Goal: Task Accomplishment & Management: Complete application form

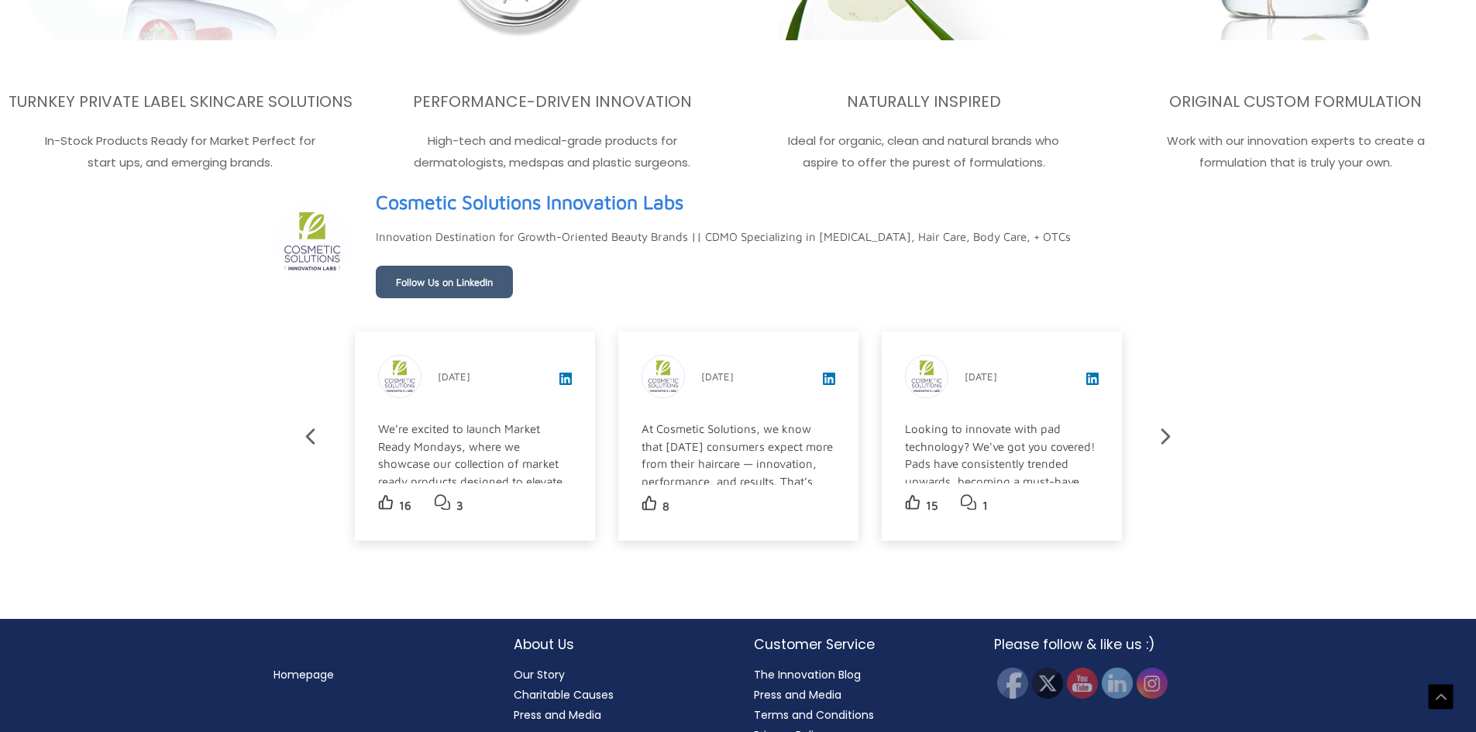
scroll to position [2742, 0]
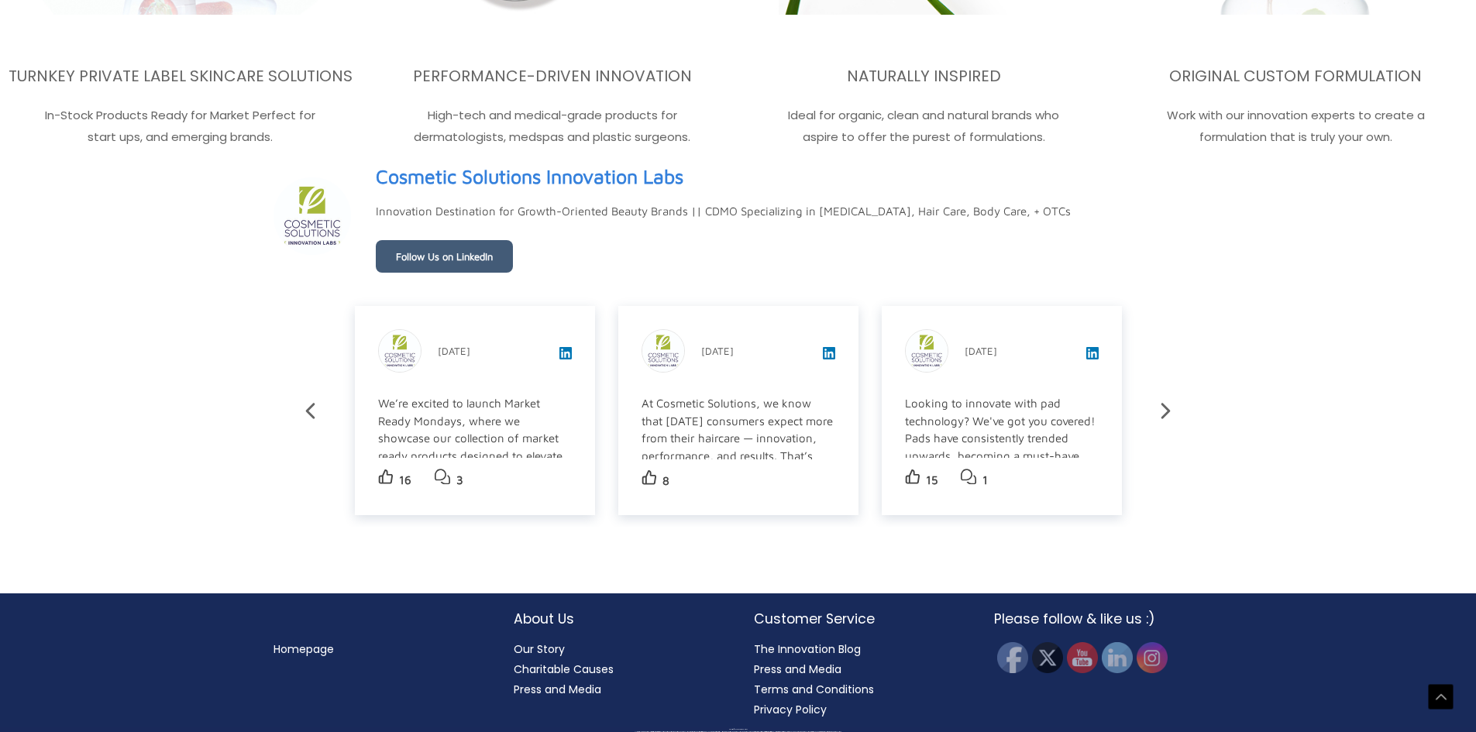
drag, startPoint x: 465, startPoint y: 274, endPoint x: 487, endPoint y: 282, distance: 23.8
click at [487, 282] on div "Cosmetic Solutions Innovation Labs Personal Care Product Manufacturing • [GEOGR…" at bounding box center [739, 354] width 930 height 391
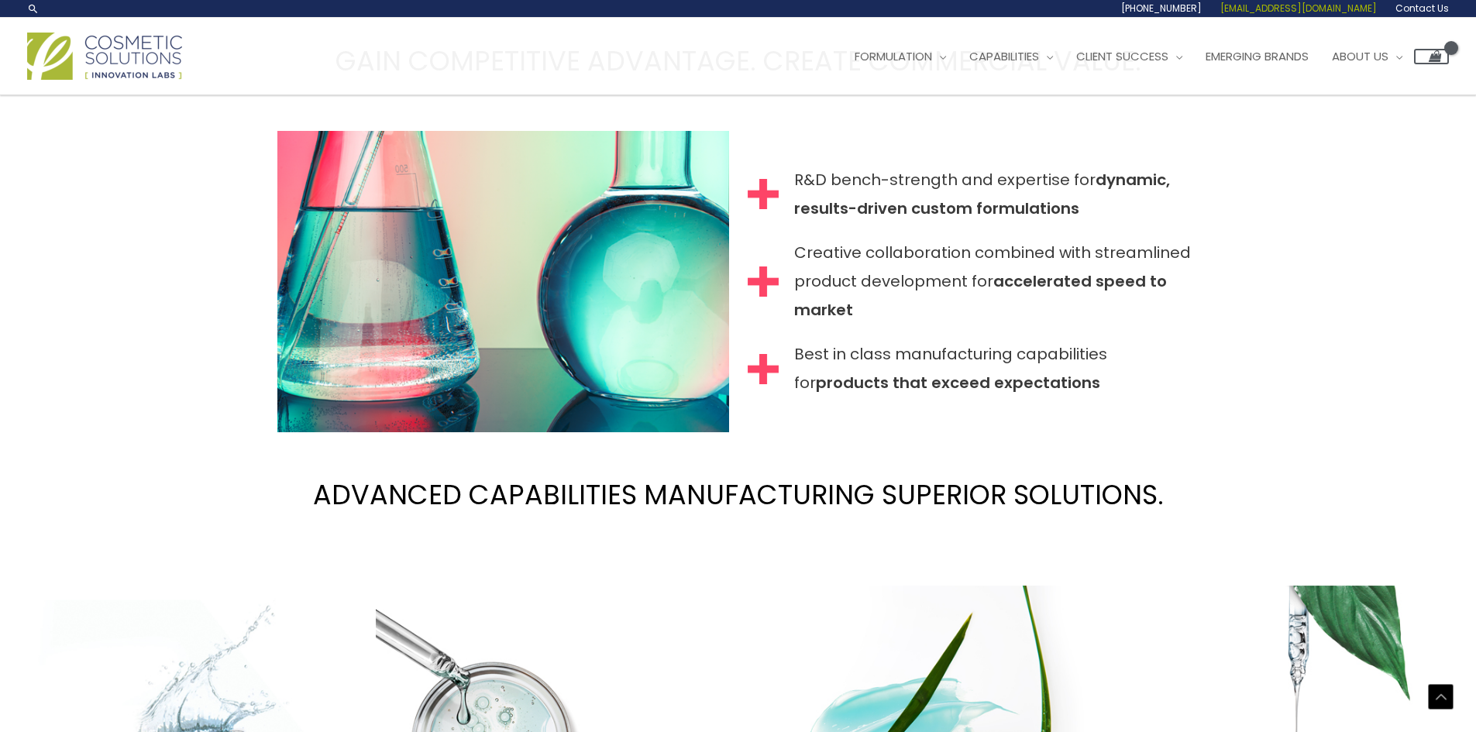
scroll to position [1712, 0]
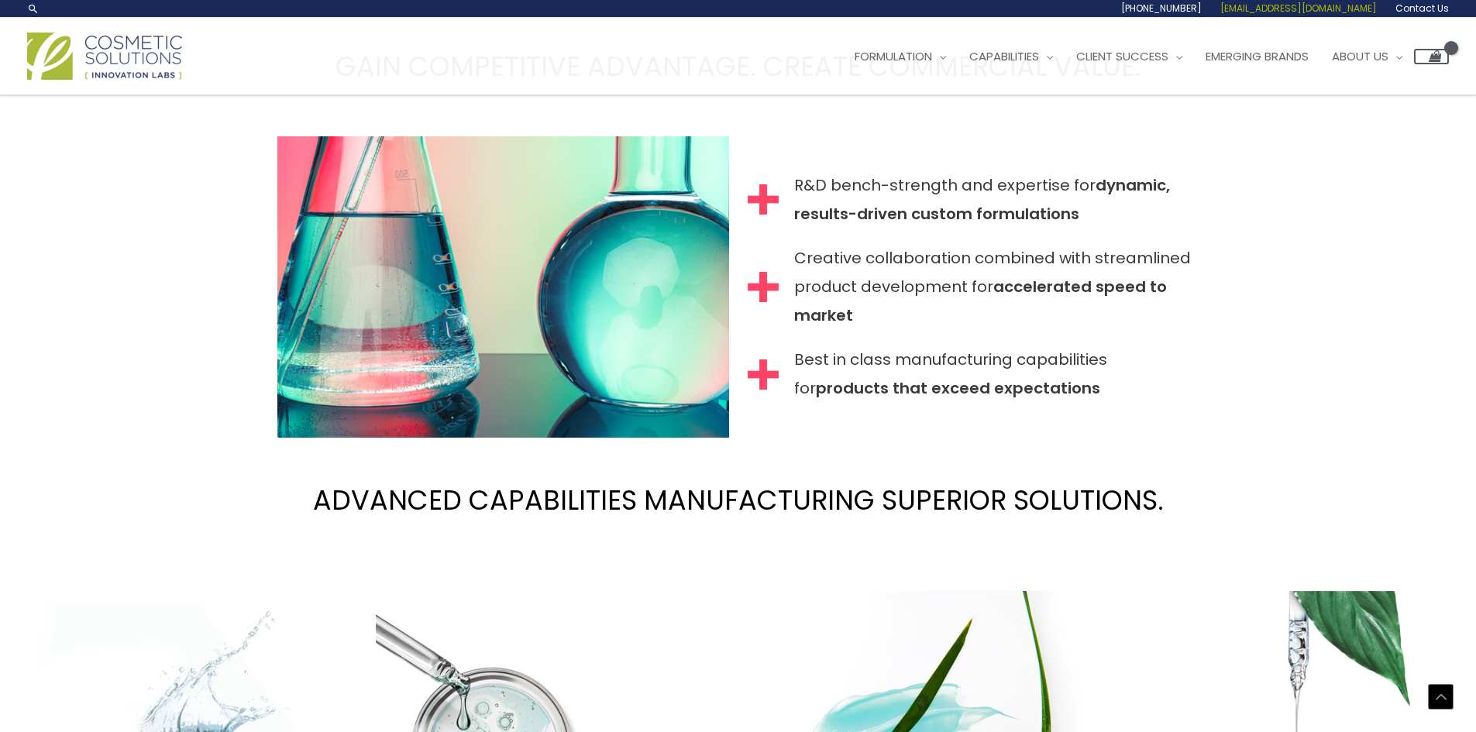
click at [1369, 9] on span "[EMAIL_ADDRESS][DOMAIN_NAME]" at bounding box center [1299, 8] width 157 height 13
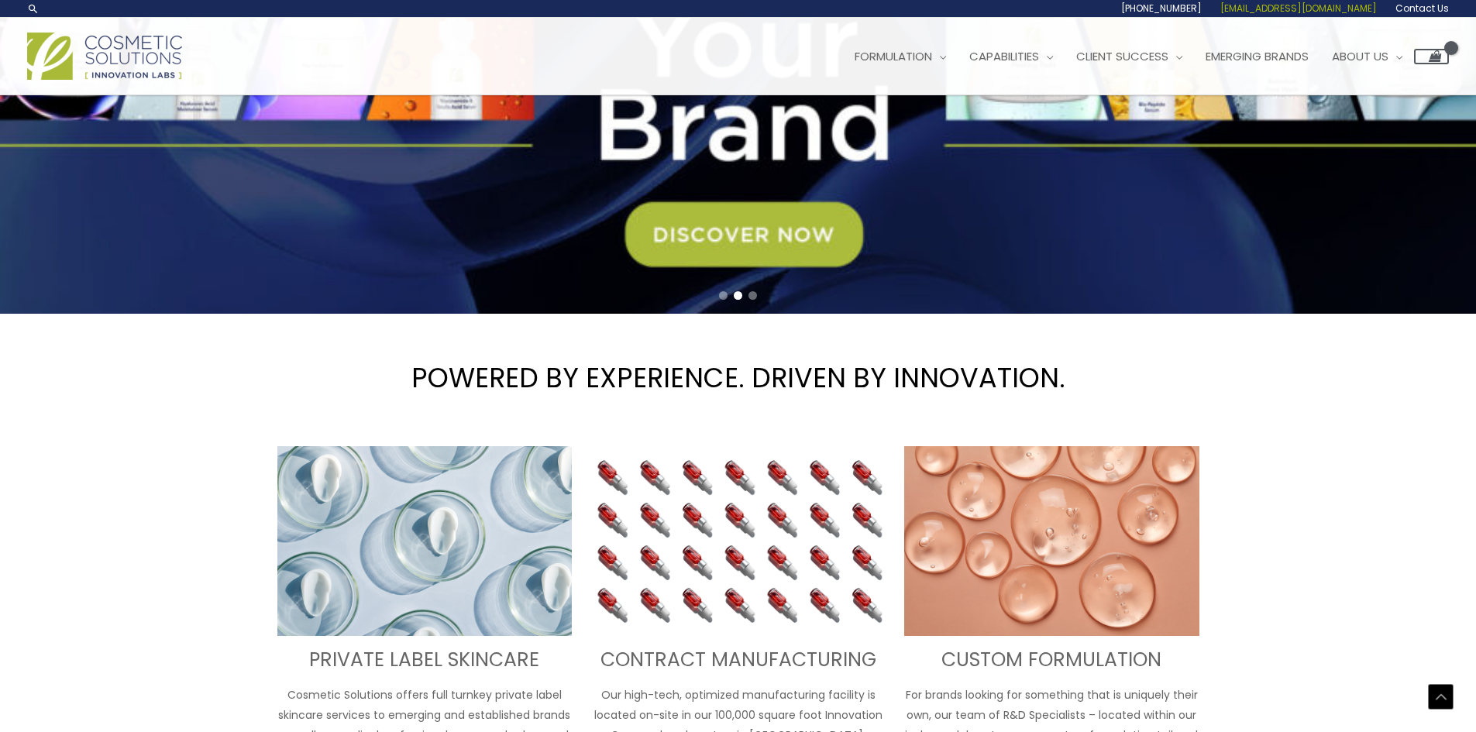
scroll to position [191, 0]
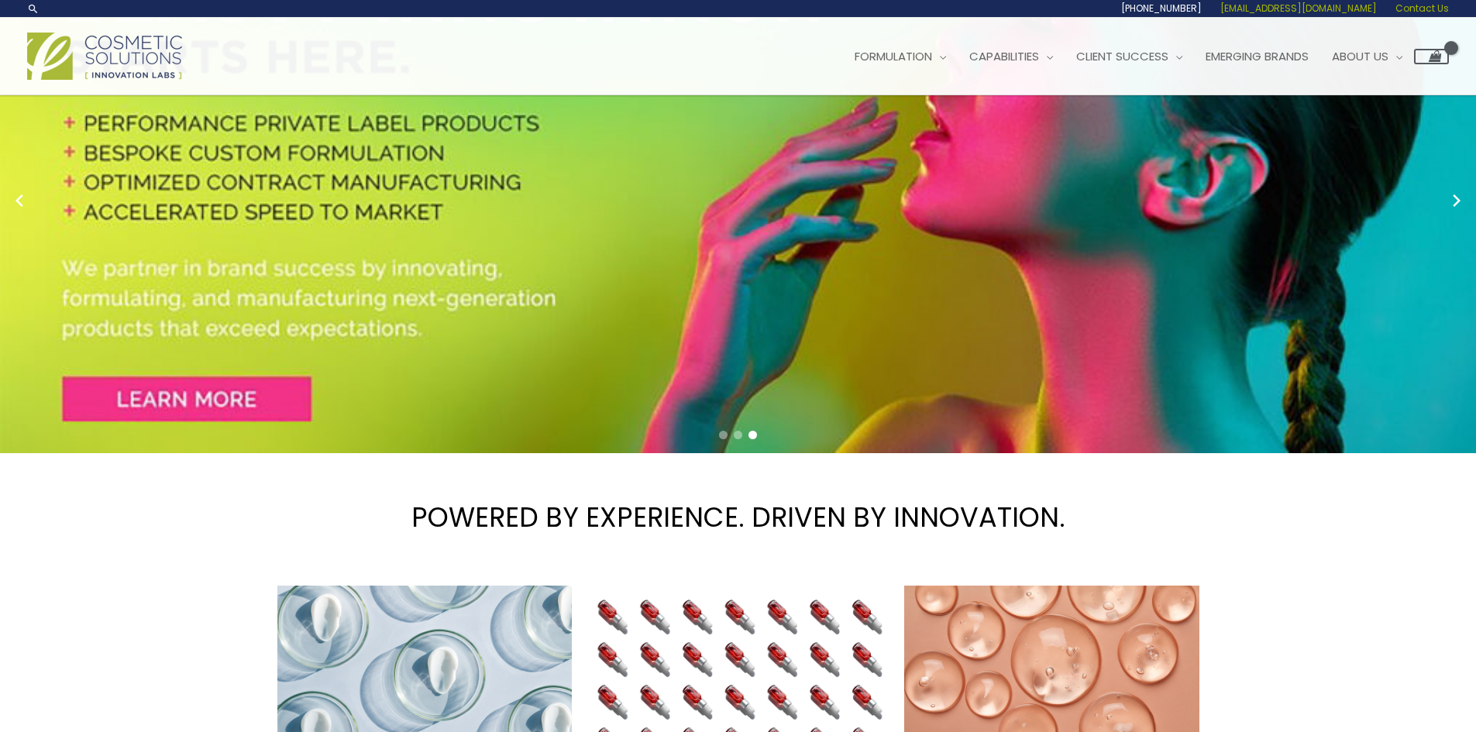
click at [1427, 5] on span "Contact Us" at bounding box center [1422, 8] width 53 height 13
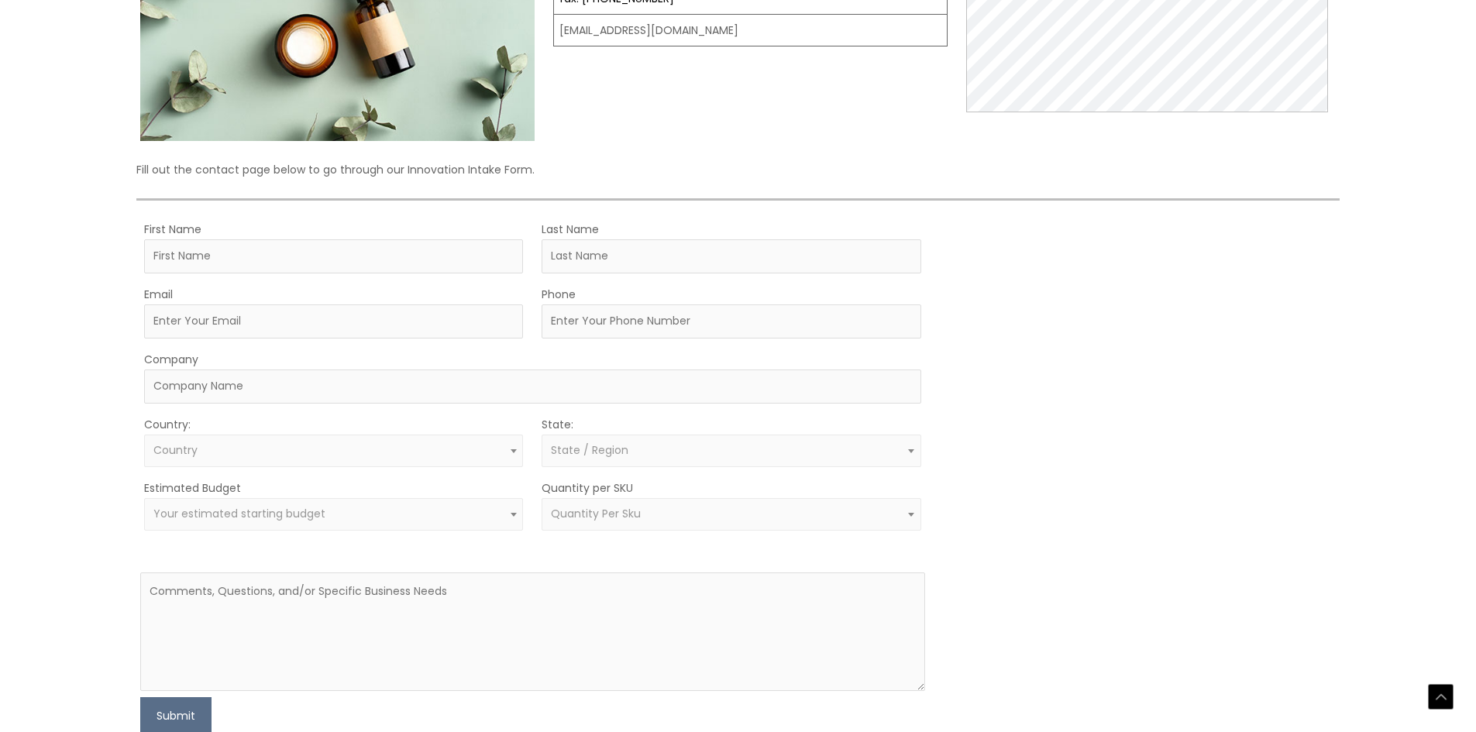
scroll to position [387, 0]
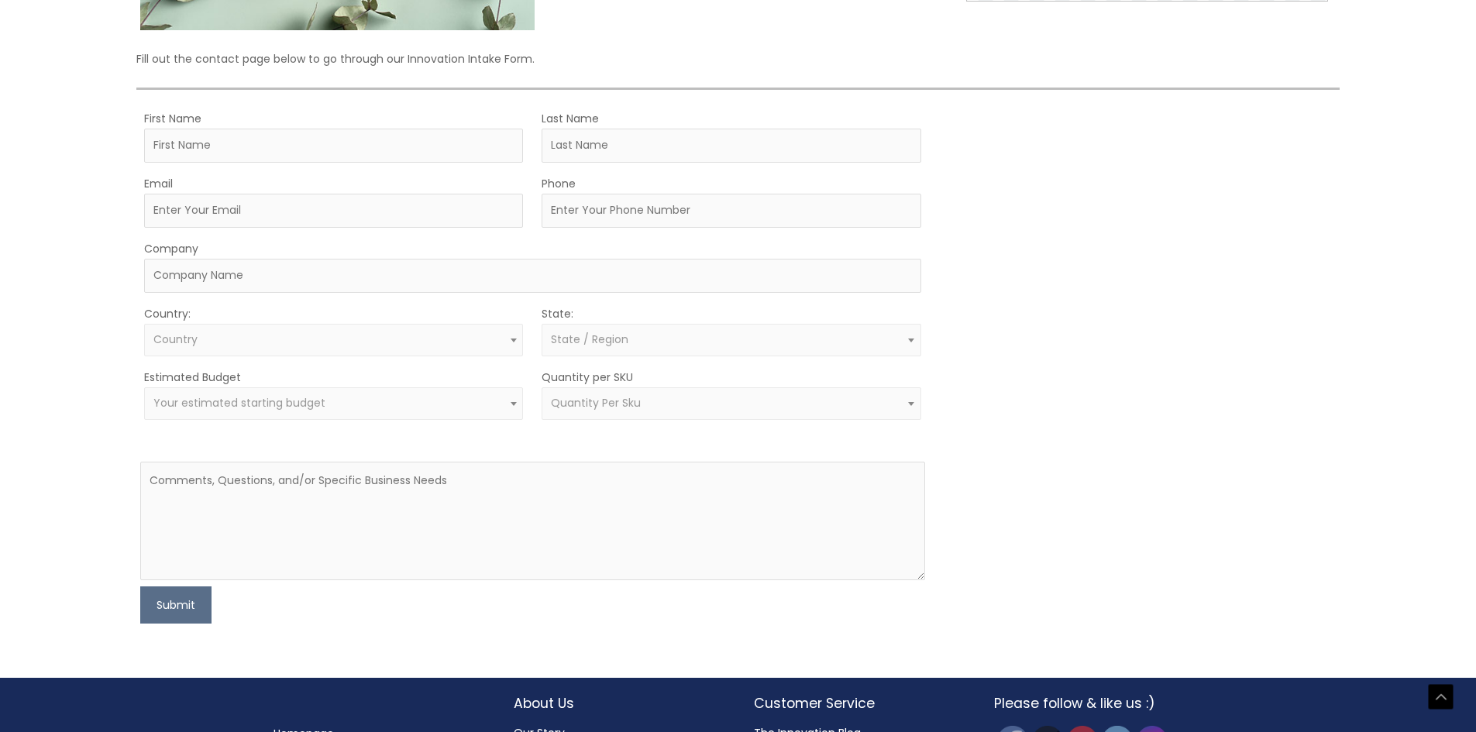
click at [431, 405] on span "Your estimated starting budget" at bounding box center [333, 403] width 361 height 15
click at [1073, 369] on div "MOQ TRIGGER STEP 2 TRIGGER" at bounding box center [1140, 365] width 392 height 515
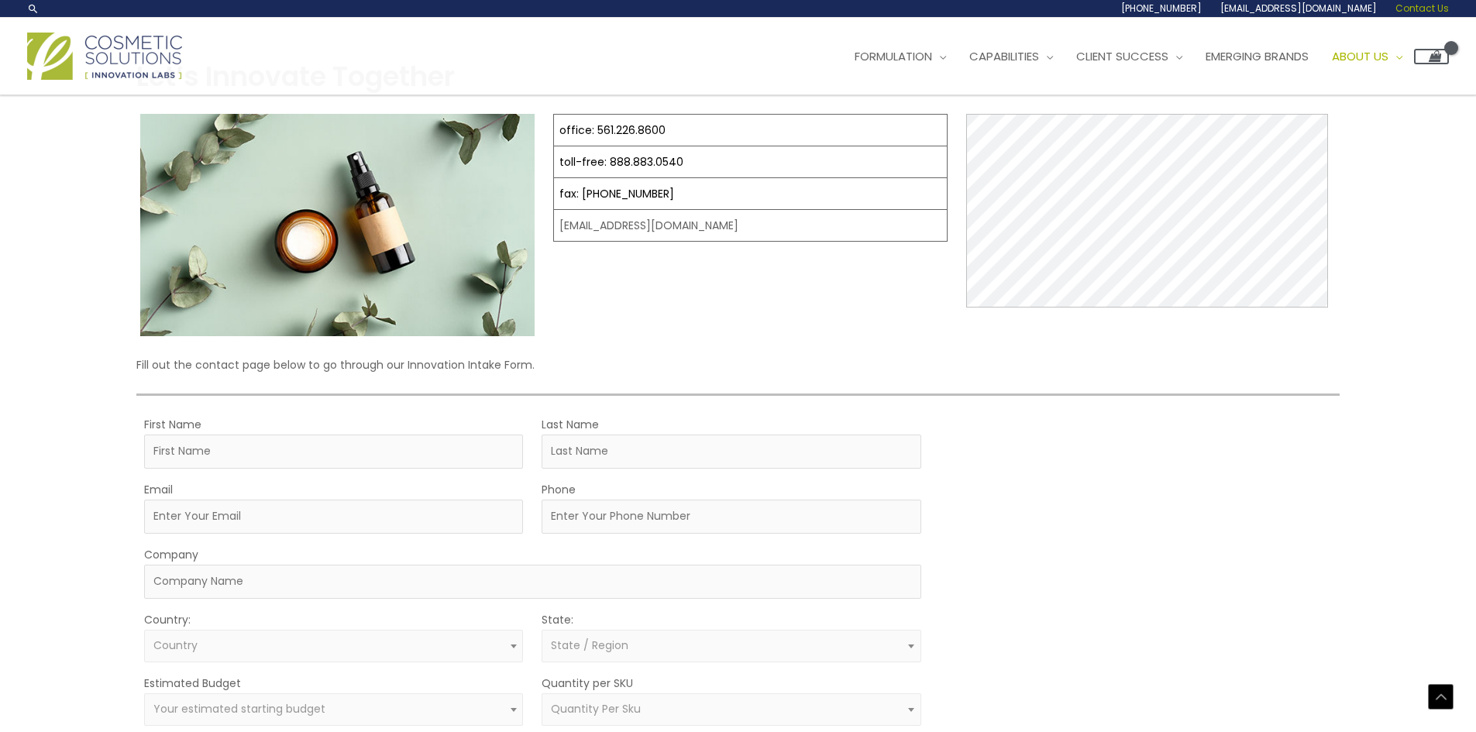
scroll to position [0, 0]
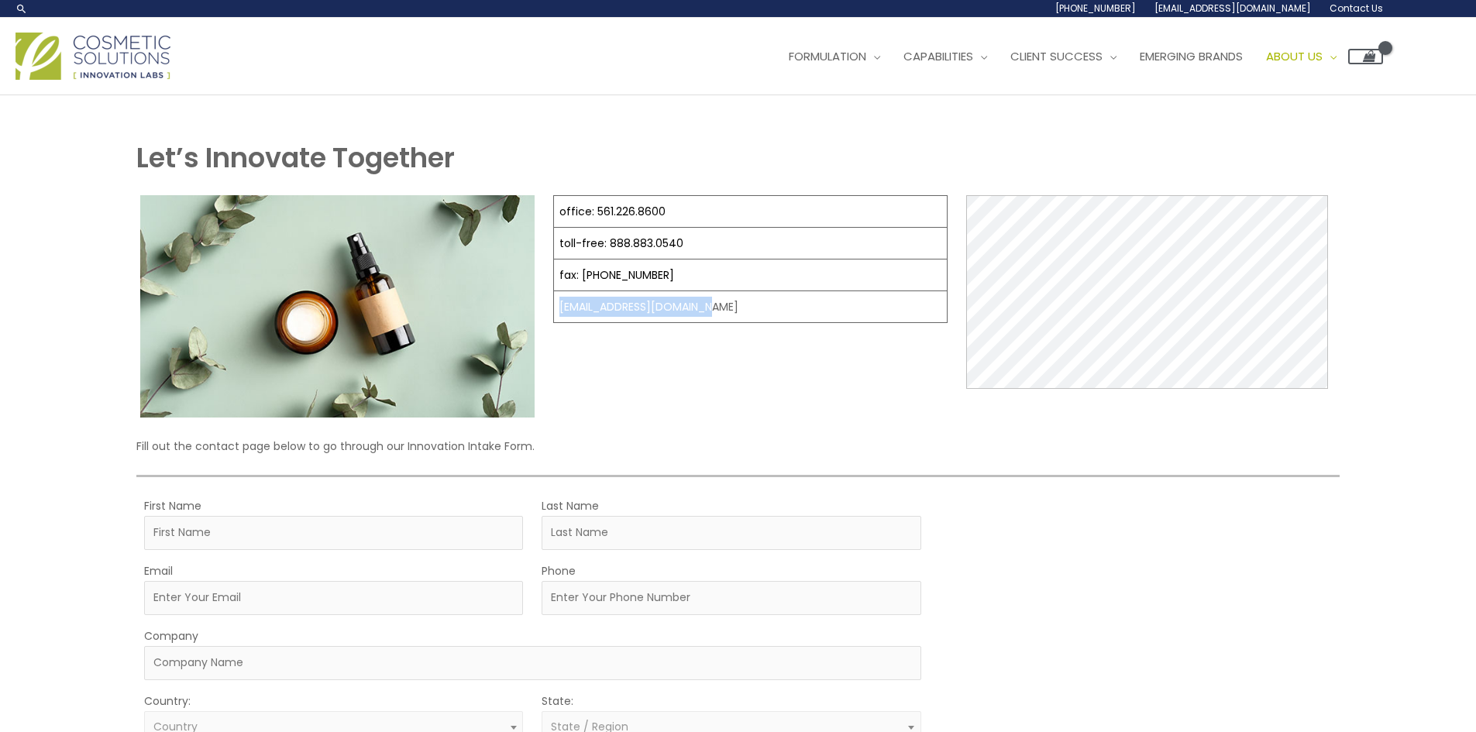
drag, startPoint x: 711, startPoint y: 308, endPoint x: 555, endPoint y: 312, distance: 156.6
click at [555, 312] on td "[EMAIL_ADDRESS][DOMAIN_NAME]" at bounding box center [751, 307] width 394 height 32
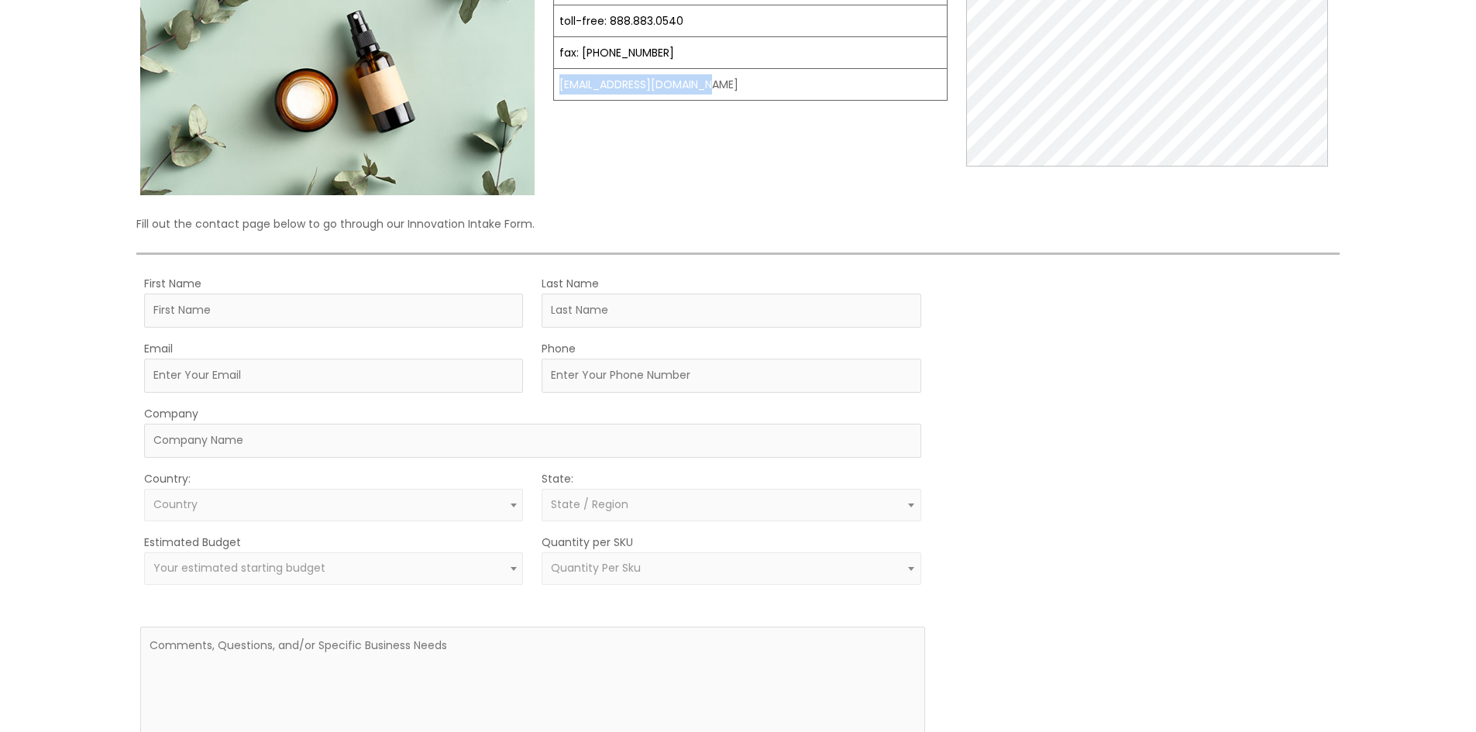
scroll to position [232, 0]
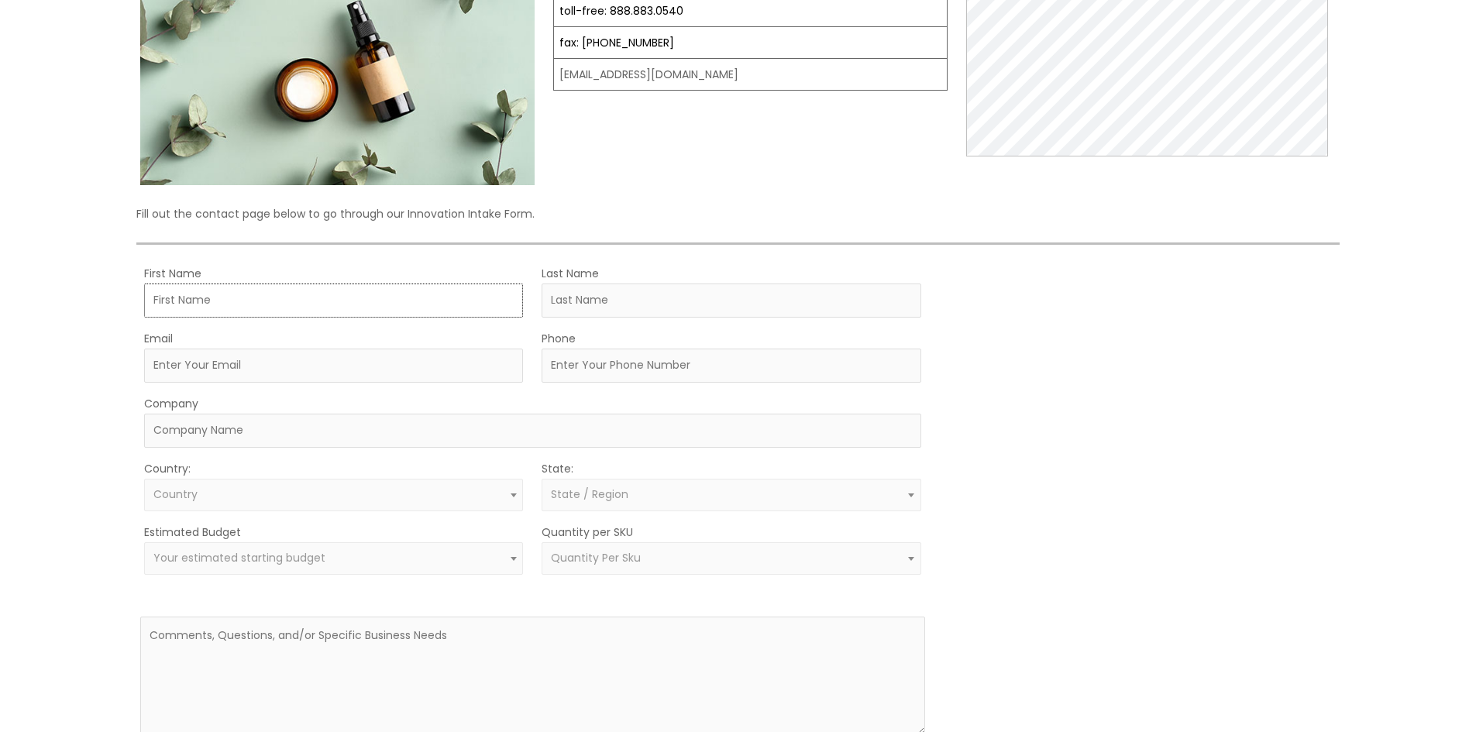
click at [362, 300] on input "First Name" at bounding box center [333, 301] width 379 height 34
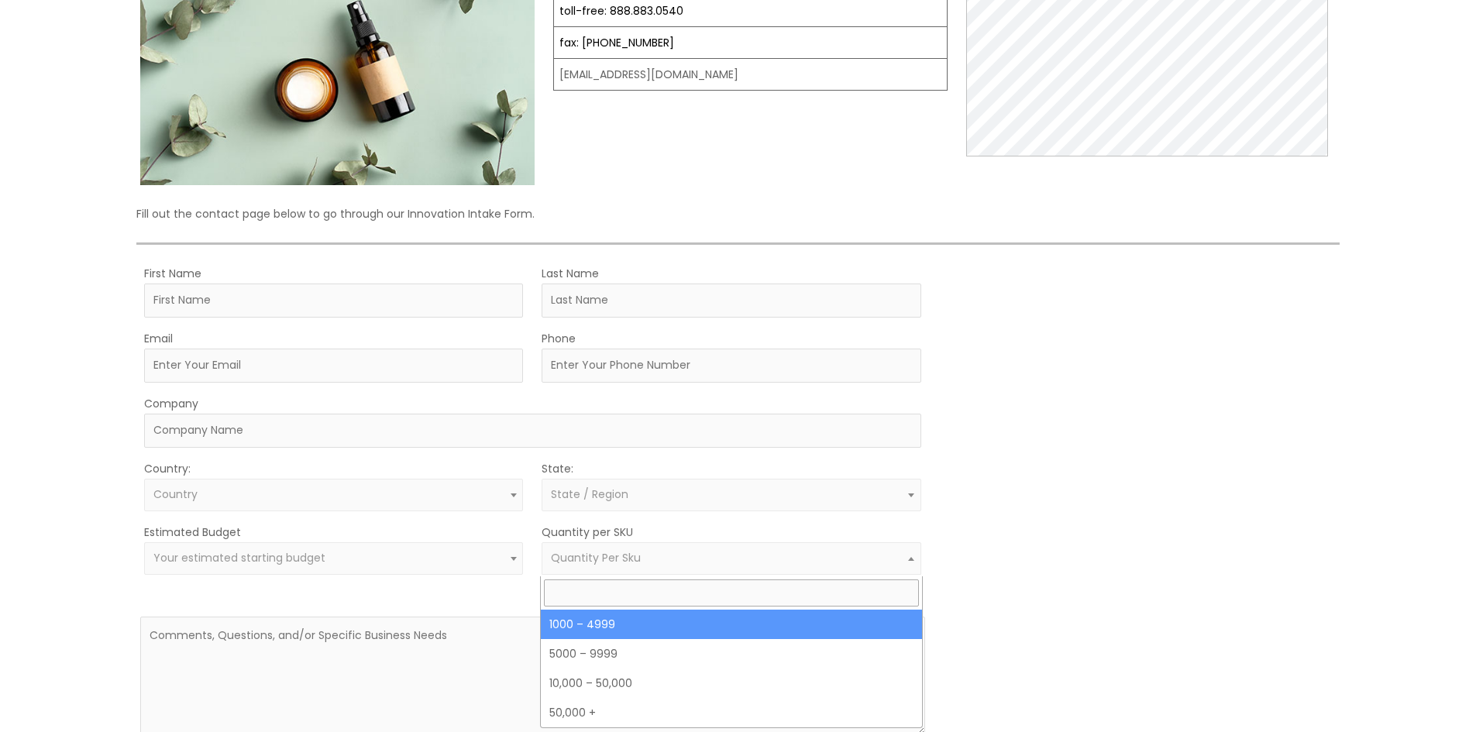
click at [913, 553] on span at bounding box center [911, 559] width 19 height 20
click at [1028, 474] on div "MOQ TRIGGER STEP 2 TRIGGER" at bounding box center [1140, 520] width 392 height 515
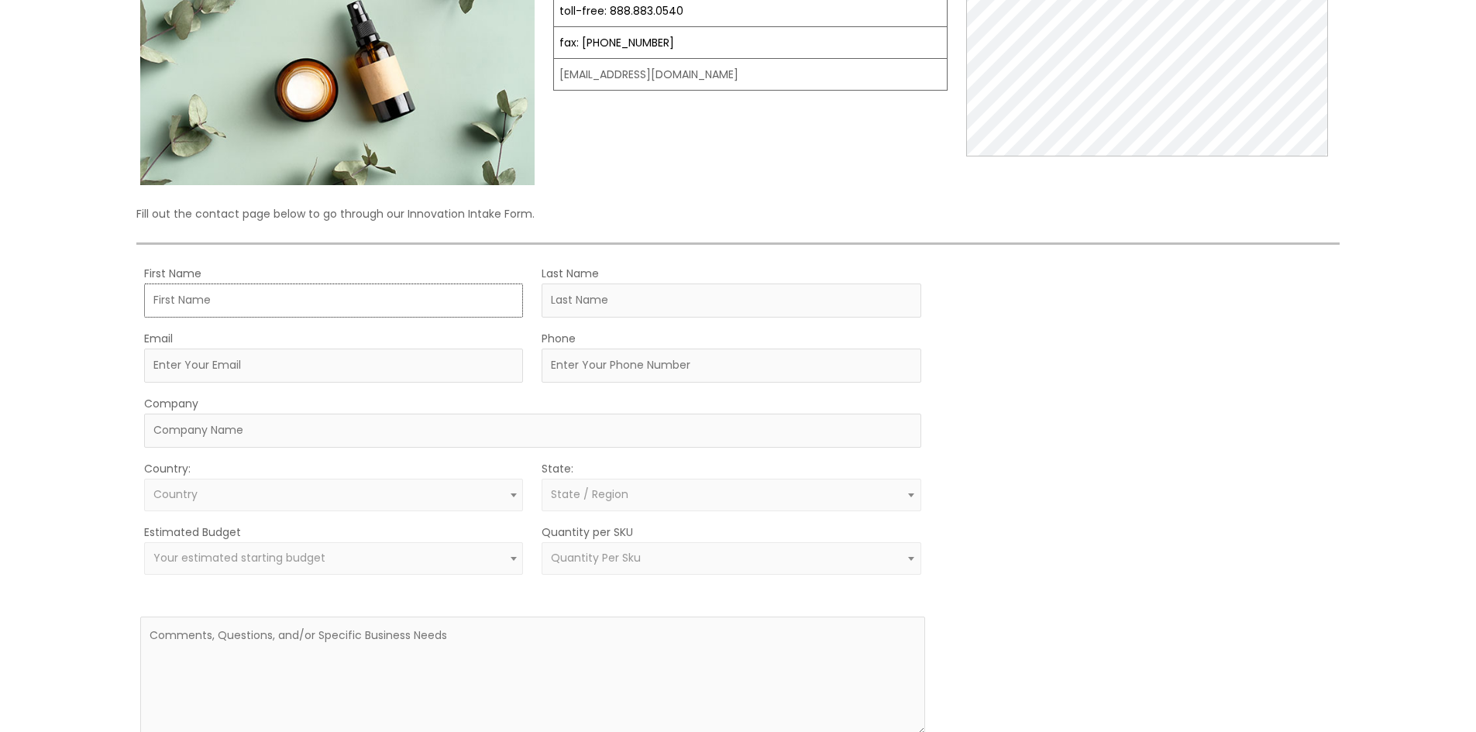
click at [258, 294] on input "First Name" at bounding box center [333, 301] width 379 height 34
type input "Felice"
type input "Abreu"
select select "United States"
select select "Florida"
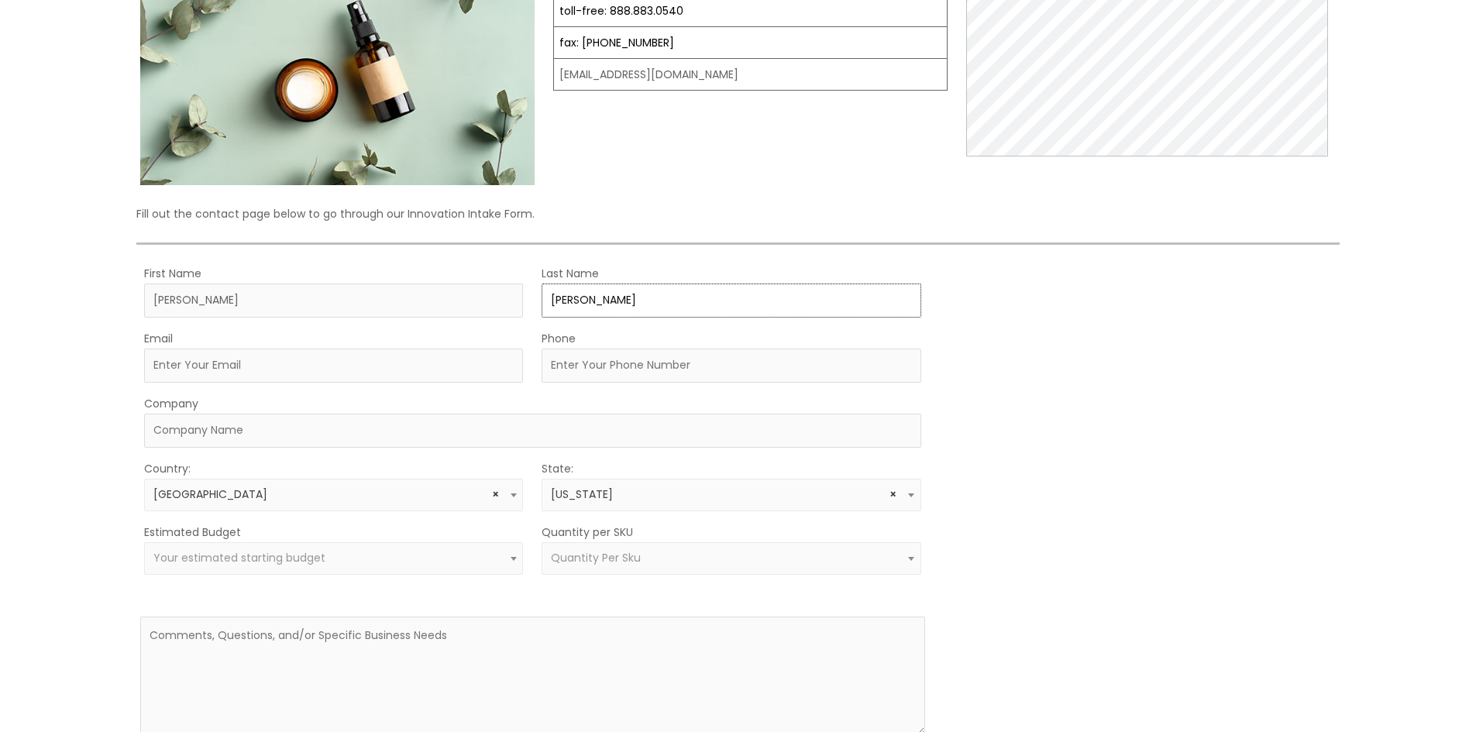
drag, startPoint x: 622, startPoint y: 292, endPoint x: 504, endPoint y: 293, distance: 117.8
click at [504, 293] on div "First Name Felice Last Name Abreu" at bounding box center [532, 290] width 784 height 54
type input "Ferri Abreu"
click at [400, 358] on input "Email" at bounding box center [333, 366] width 379 height 34
type input "feliceferri@gmail.com"
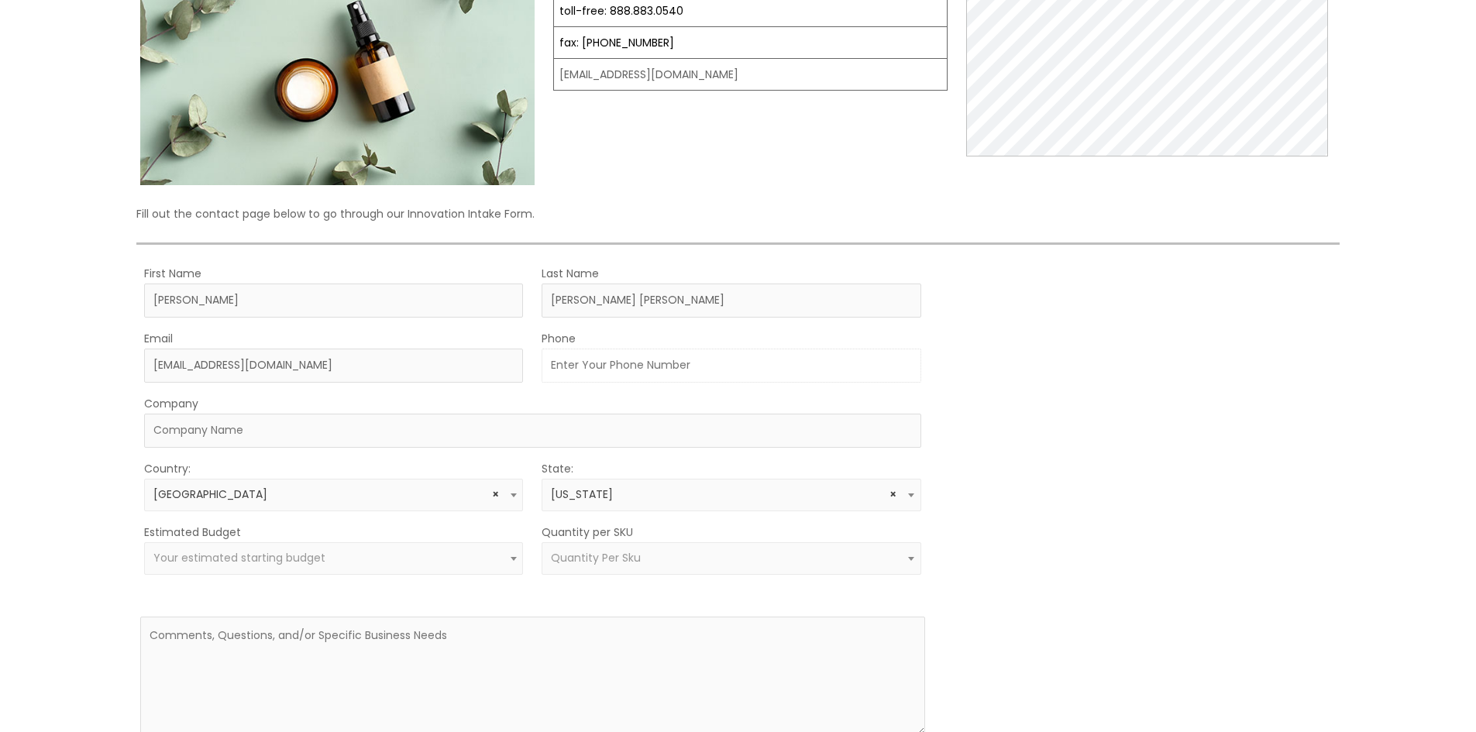
click at [621, 382] on input "Phone" at bounding box center [731, 366] width 379 height 34
type input "689-236-0725"
click at [393, 442] on input "Company" at bounding box center [532, 431] width 776 height 34
type input "TBD"
drag, startPoint x: 670, startPoint y: 370, endPoint x: 515, endPoint y: 370, distance: 155.0
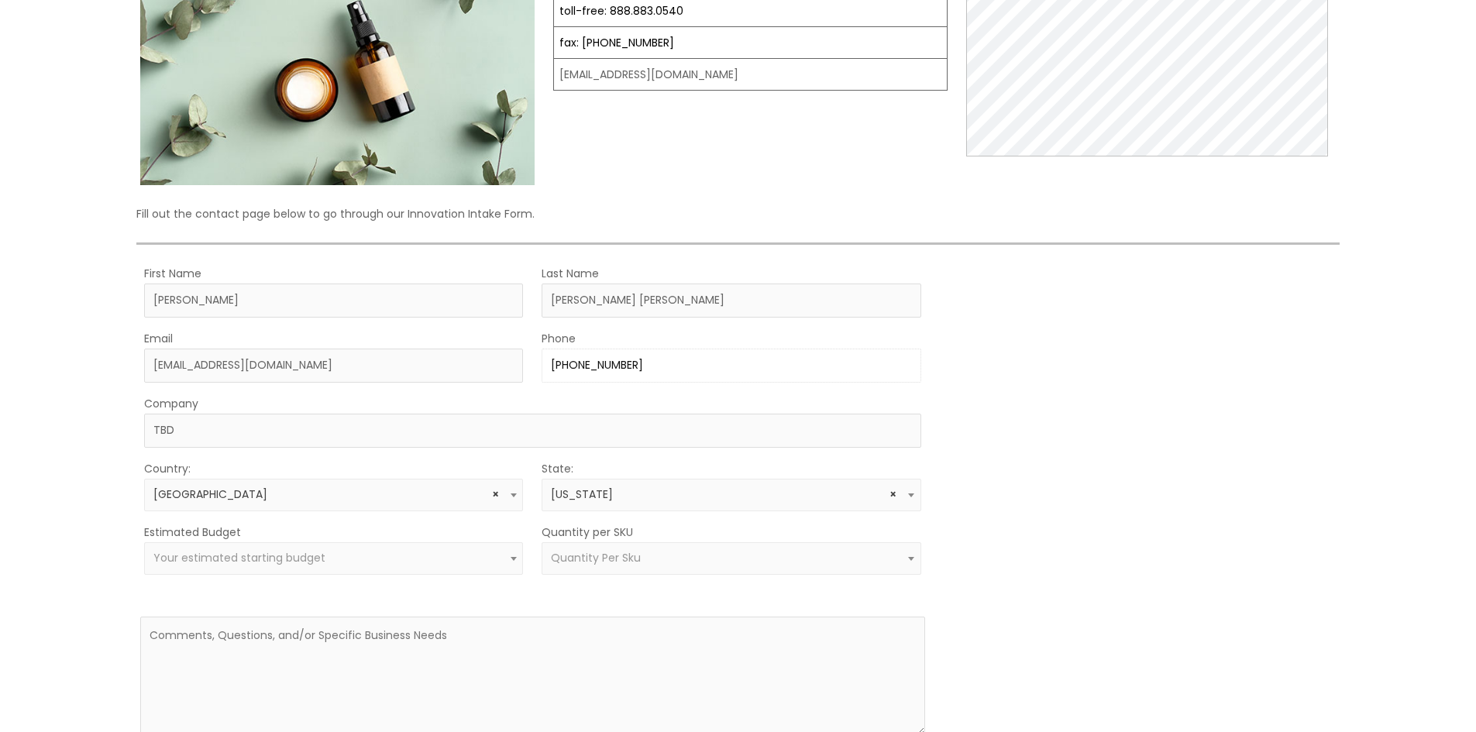
click at [515, 370] on div "Email feliceferri@gmail.com Phone 689-236-0725" at bounding box center [532, 356] width 784 height 54
click at [1097, 355] on div "MOQ TRIGGER STEP 2 TRIGGER" at bounding box center [1140, 520] width 392 height 515
click at [377, 564] on span "Your estimated starting budget" at bounding box center [333, 558] width 361 height 15
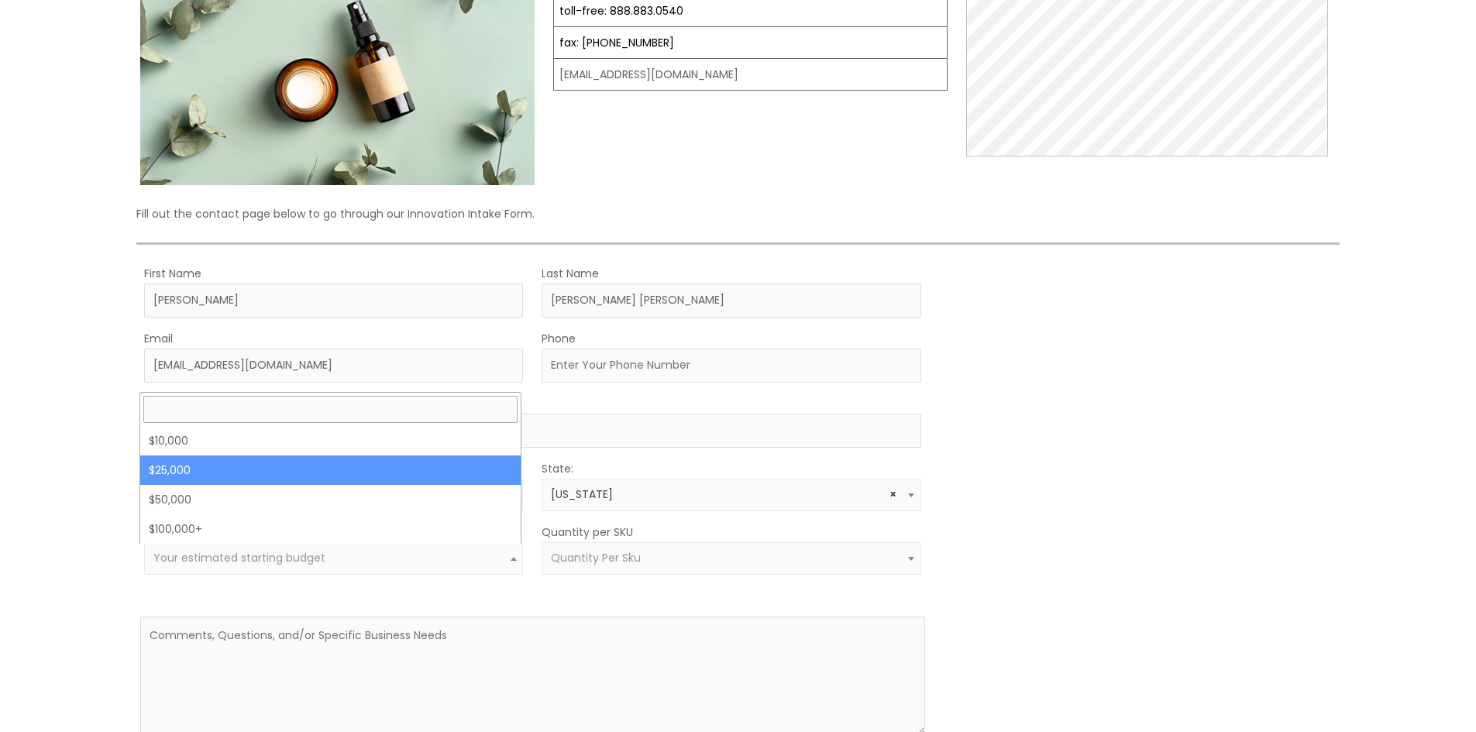
select select "25000"
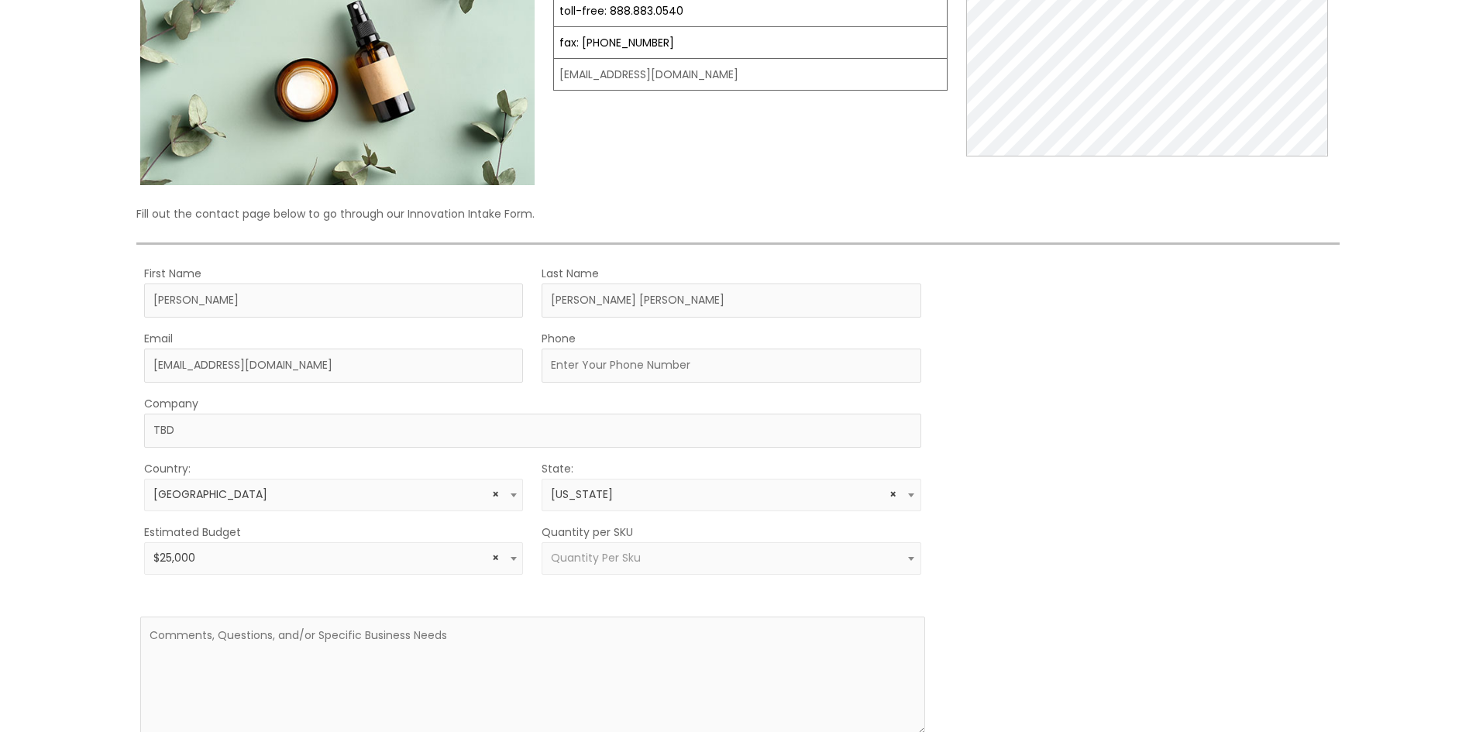
click at [589, 566] on span "Quantity Per Sku" at bounding box center [596, 557] width 90 height 15
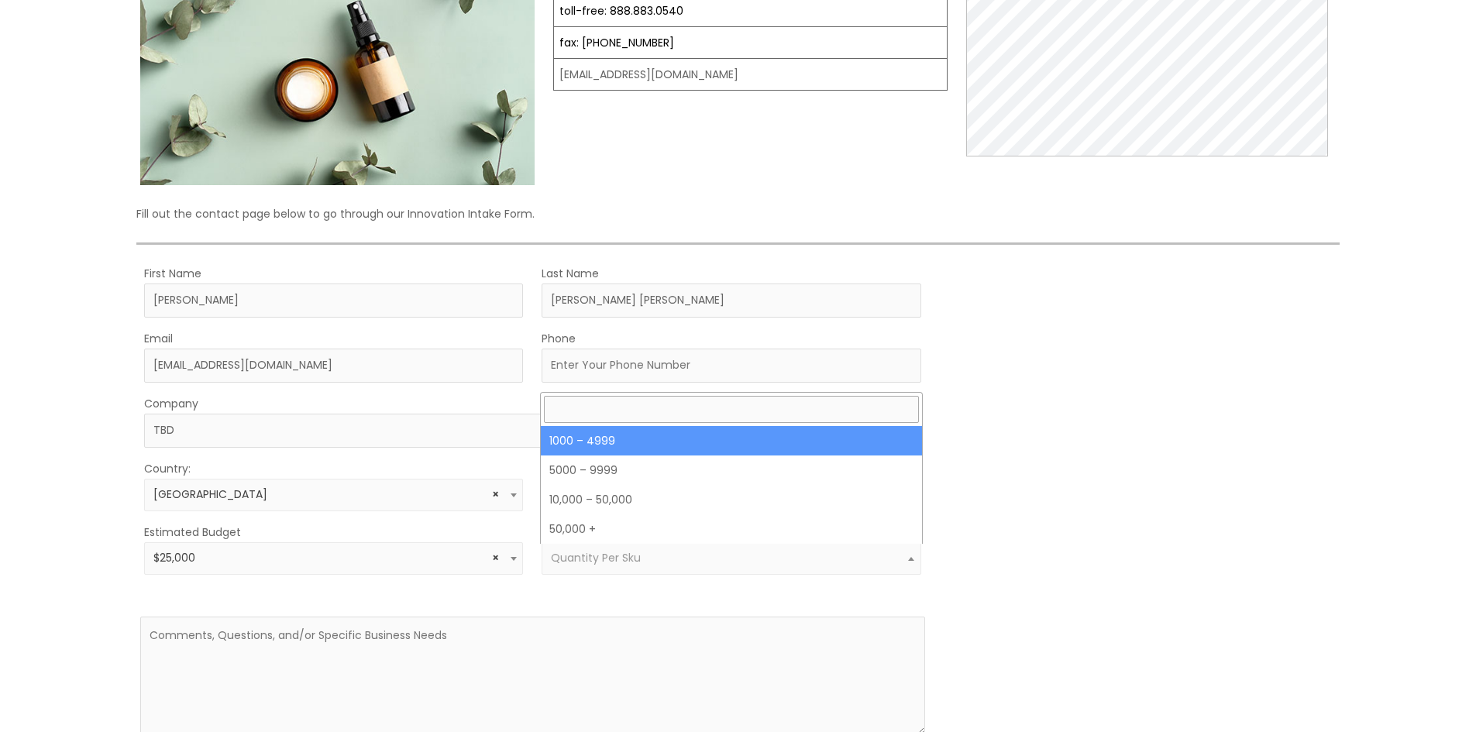
select select "10"
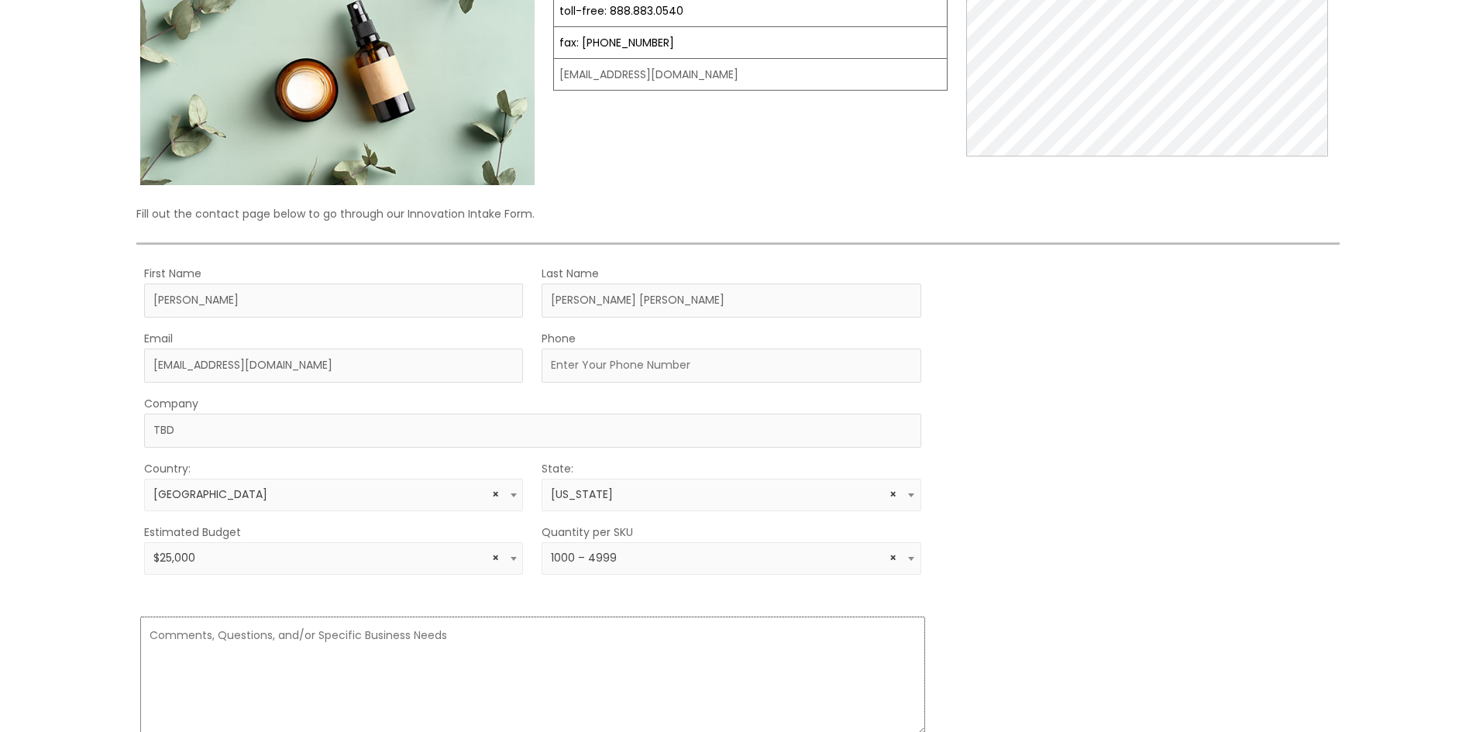
click at [236, 643] on textarea at bounding box center [532, 676] width 784 height 119
paste textarea "Hi Florida Cosmetic Team, I’m writing on behalf of a Miami plastic surgeon. Our…"
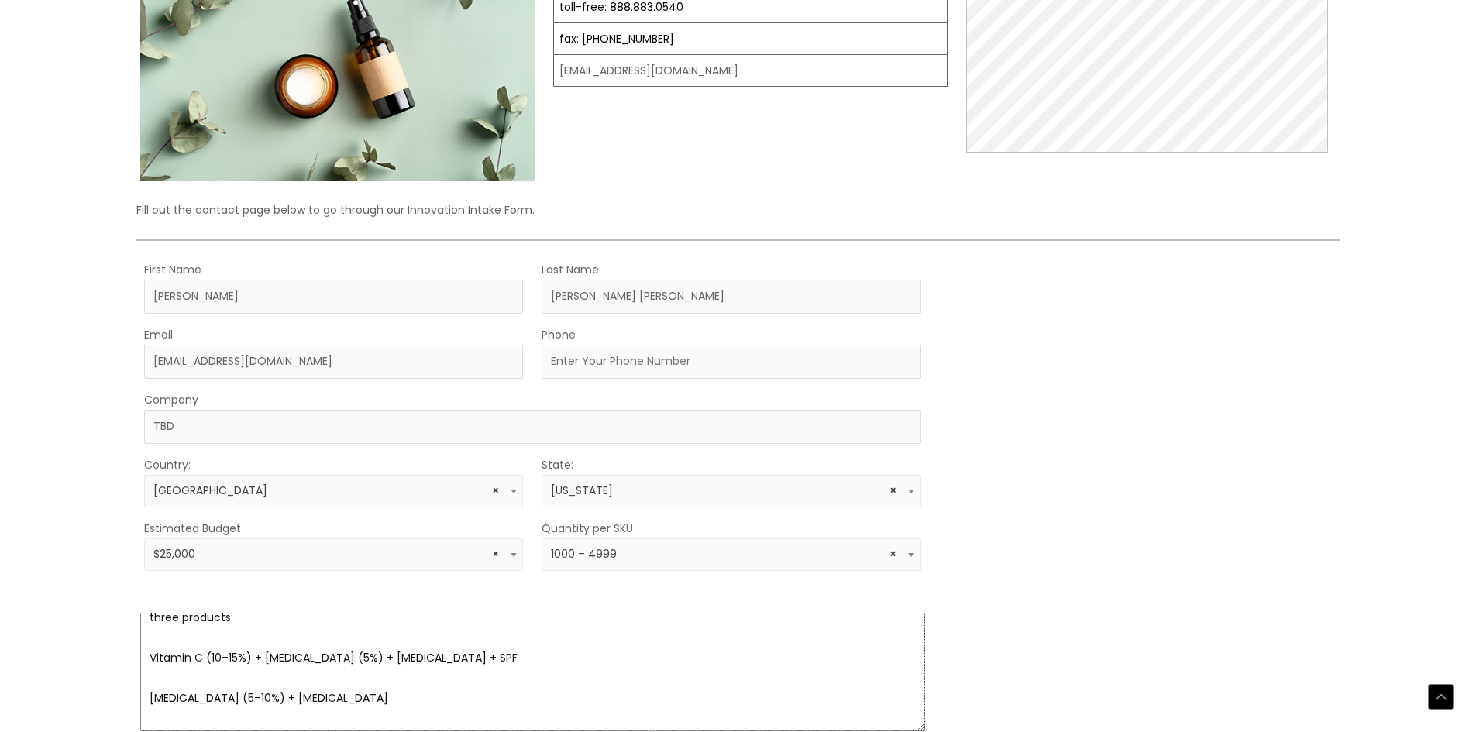
scroll to position [0, 0]
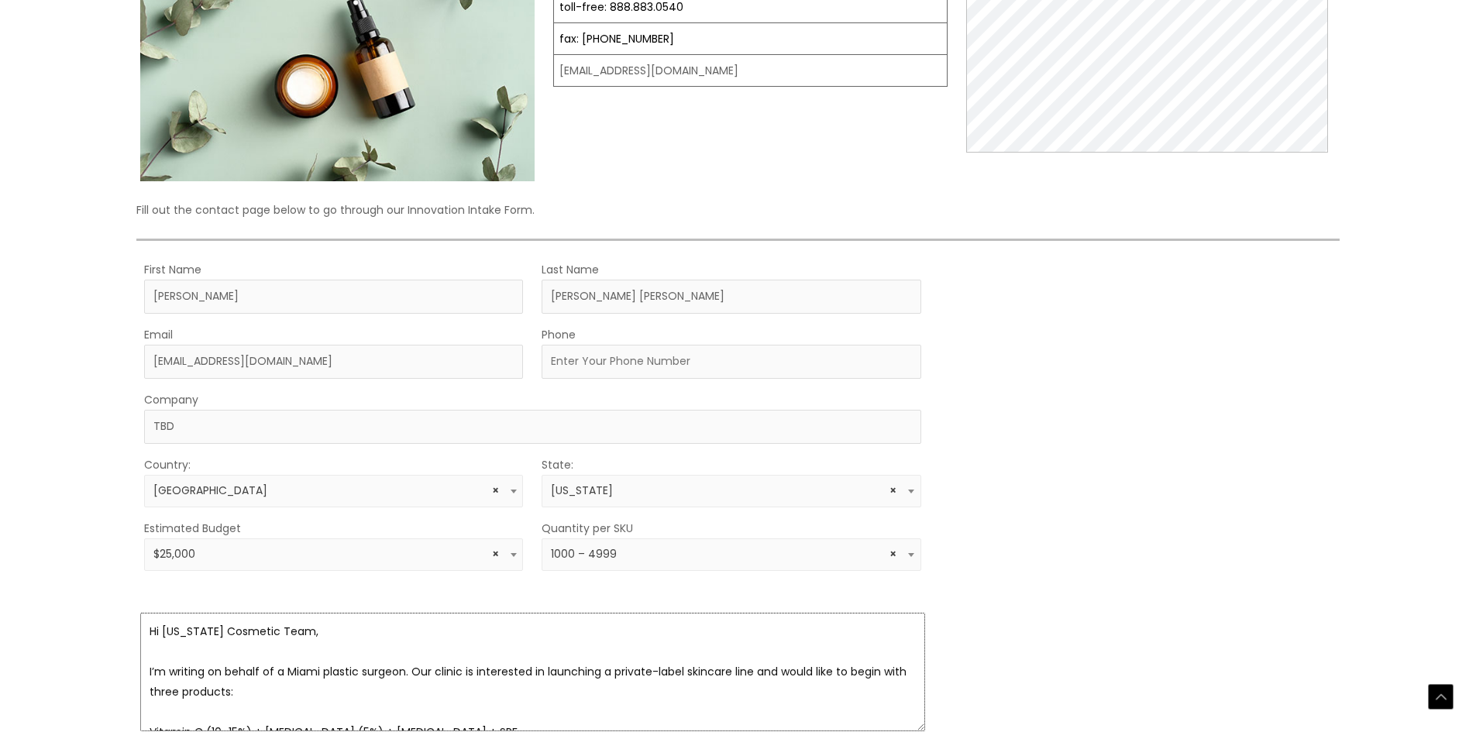
click at [171, 635] on textarea "Hi Florida Cosmetic Team, I’m writing on behalf of a Miami plastic surgeon. Our…" at bounding box center [532, 672] width 784 height 119
click at [185, 632] on textarea "Hi Florida Cosmetic Team, I’m writing on behalf of a Miami plastic surgeon. Our…" at bounding box center [532, 672] width 784 height 119
click at [417, 673] on textarea "Hi Cosmetic Solutions Team, I’m writing on behalf of a Miami plastic surgeon. O…" at bounding box center [532, 672] width 784 height 119
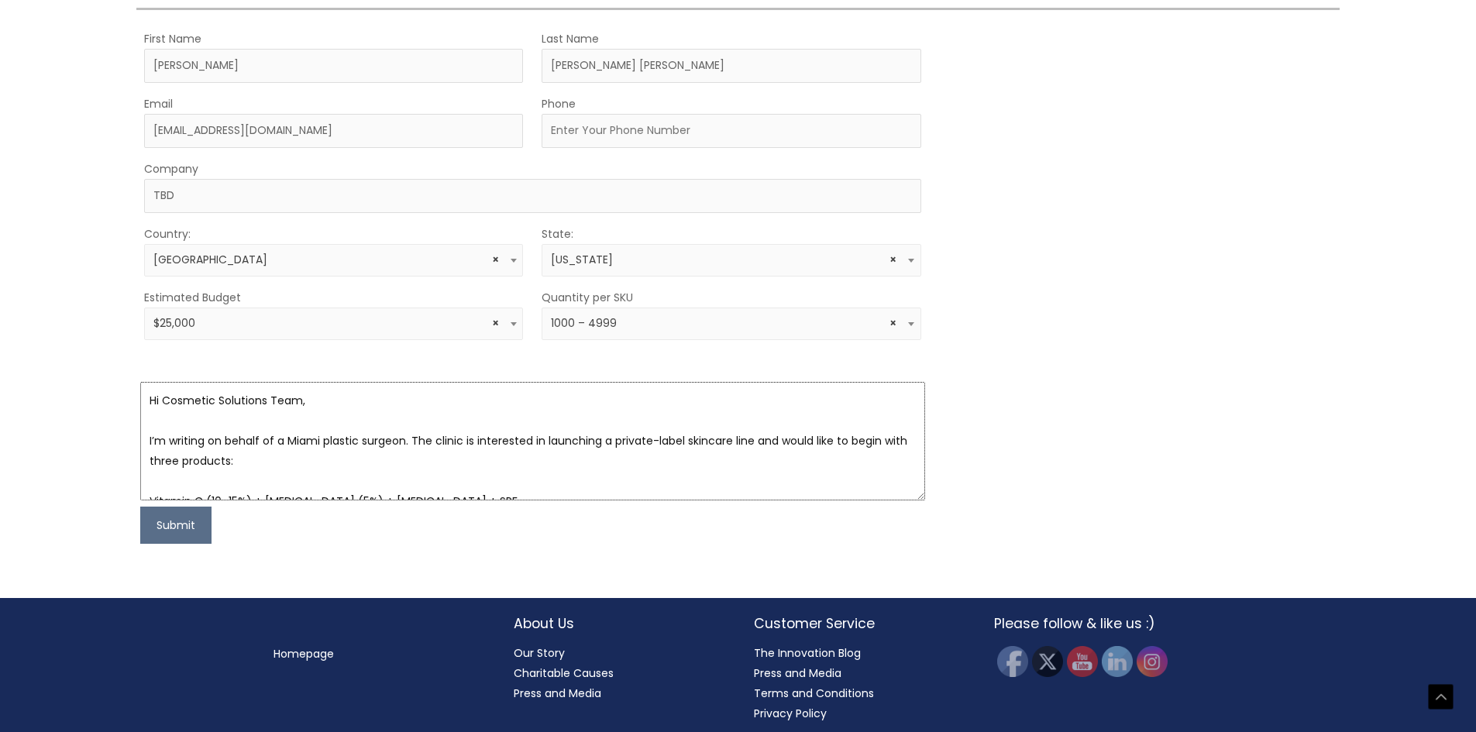
scroll to position [469, 0]
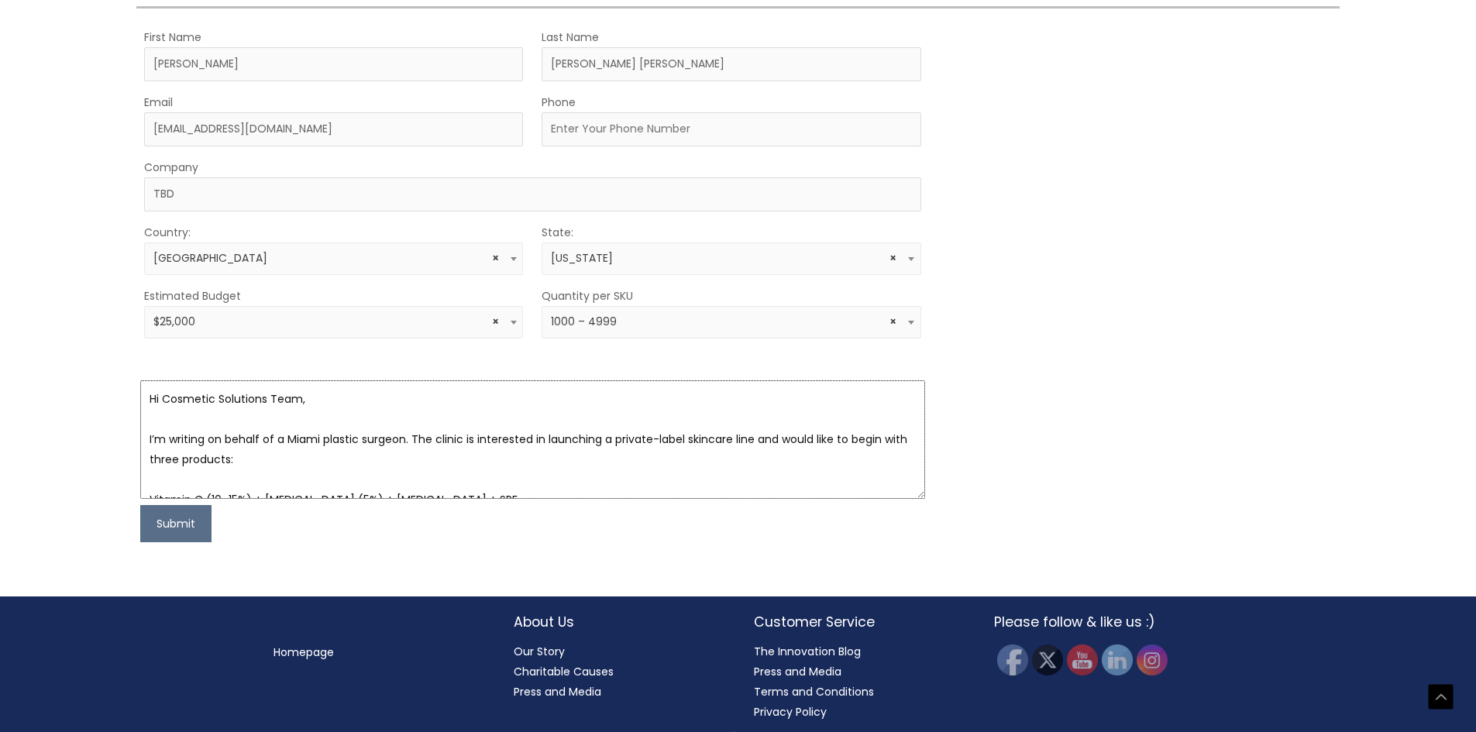
click at [415, 442] on textarea "Hi Cosmetic Solutions Team, I’m writing on behalf of a Miami plastic surgeon. T…" at bounding box center [532, 439] width 784 height 119
click at [612, 441] on textarea "Hi Cosmetic Solutions Team, I’m writing on behalf of a Miami plastic surgeon. H…" at bounding box center [532, 439] width 784 height 119
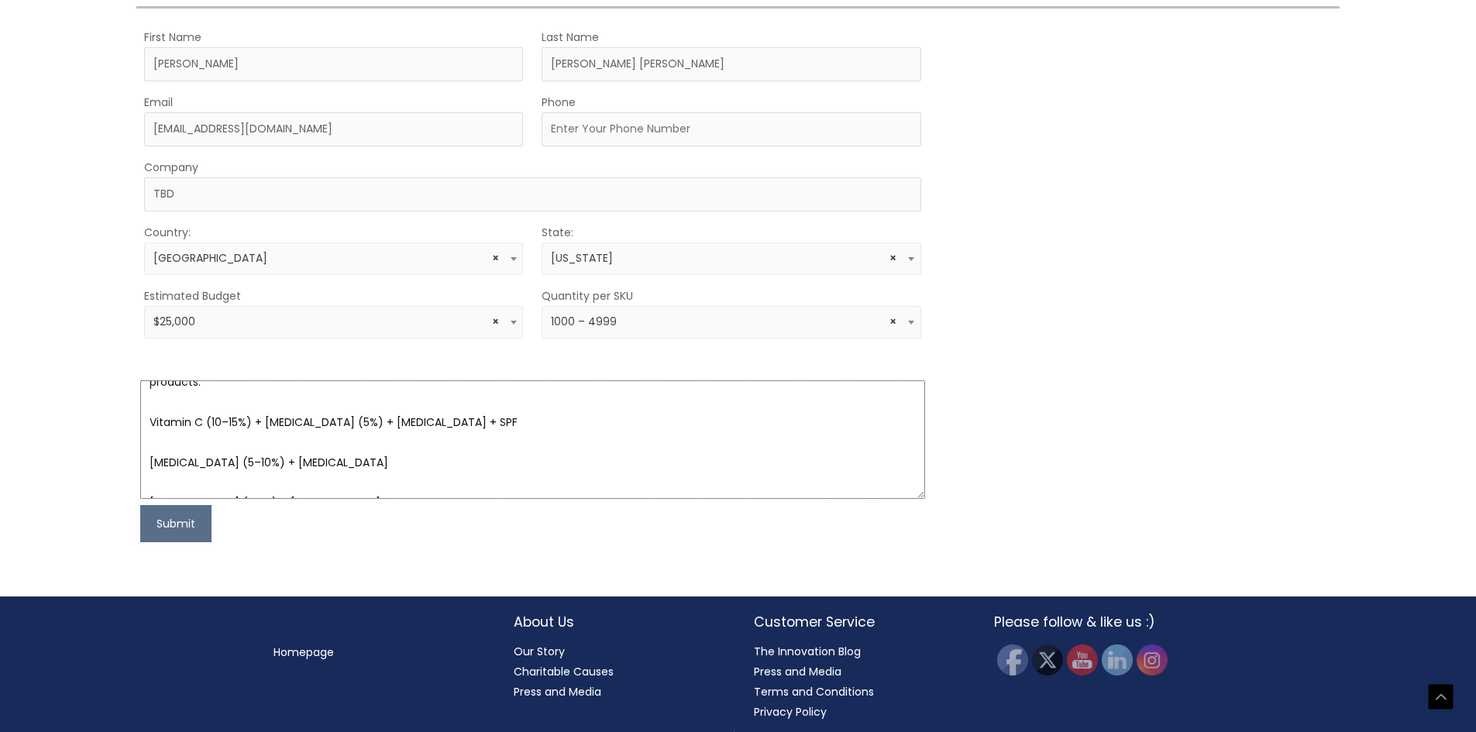
click at [515, 422] on textarea "Hi Cosmetic Solutions Team, I’m writing on behalf of a Miami plastic surgeon. H…" at bounding box center [532, 439] width 784 height 119
click at [325, 425] on textarea "Hi Cosmetic Solutions Team, I’m writing on behalf of a Miami plastic surgeon. H…" at bounding box center [532, 439] width 784 height 119
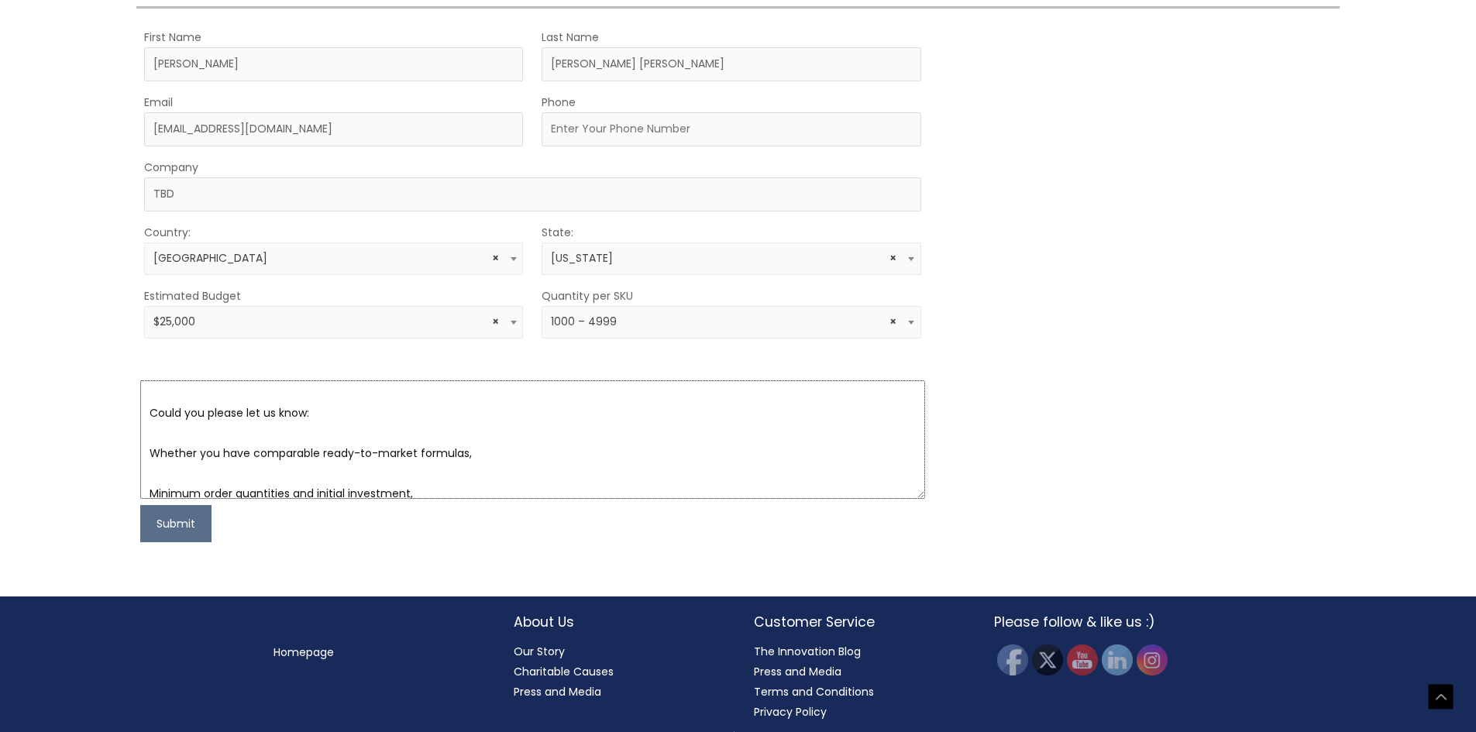
scroll to position [246, 0]
click at [478, 426] on textarea "Hi Cosmetic Solutions Team, I’m writing on behalf of a Miami plastic surgeon. H…" at bounding box center [532, 439] width 784 height 119
click at [480, 420] on textarea "Hi Cosmetic Solutions Team, I’m writing on behalf of a Miami plastic surgeon. H…" at bounding box center [532, 439] width 784 height 119
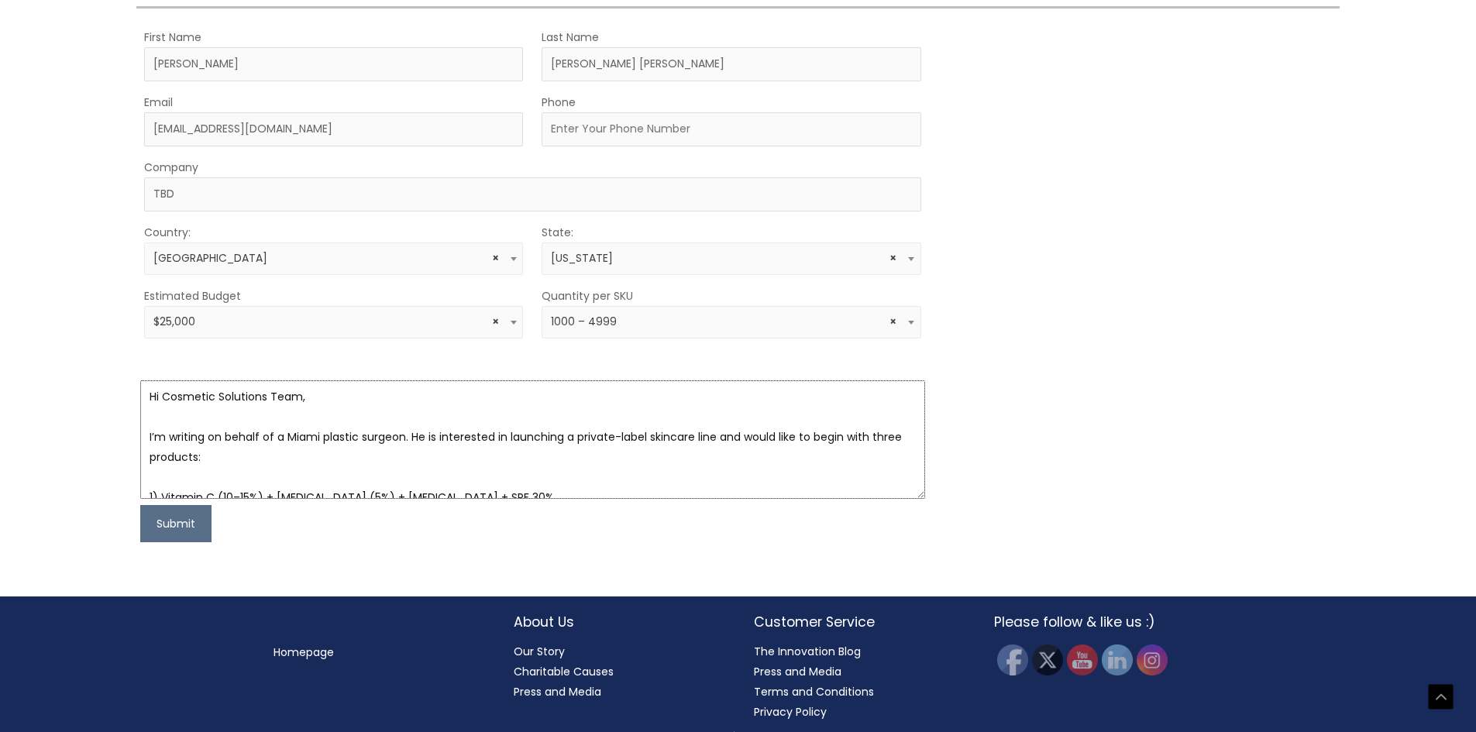
scroll to position [0, 0]
click at [480, 420] on textarea "Hi Cosmetic Solutions Team, I’m writing on behalf of a Miami plastic surgeon. H…" at bounding box center [532, 439] width 784 height 119
type textarea "Hi Cosmetic Solutions Team, I’m writing on behalf of a Miami plastic surgeon. H…"
click at [160, 523] on button "Submit" at bounding box center [175, 523] width 71 height 37
click at [601, 126] on input "Phone" at bounding box center [731, 129] width 379 height 34
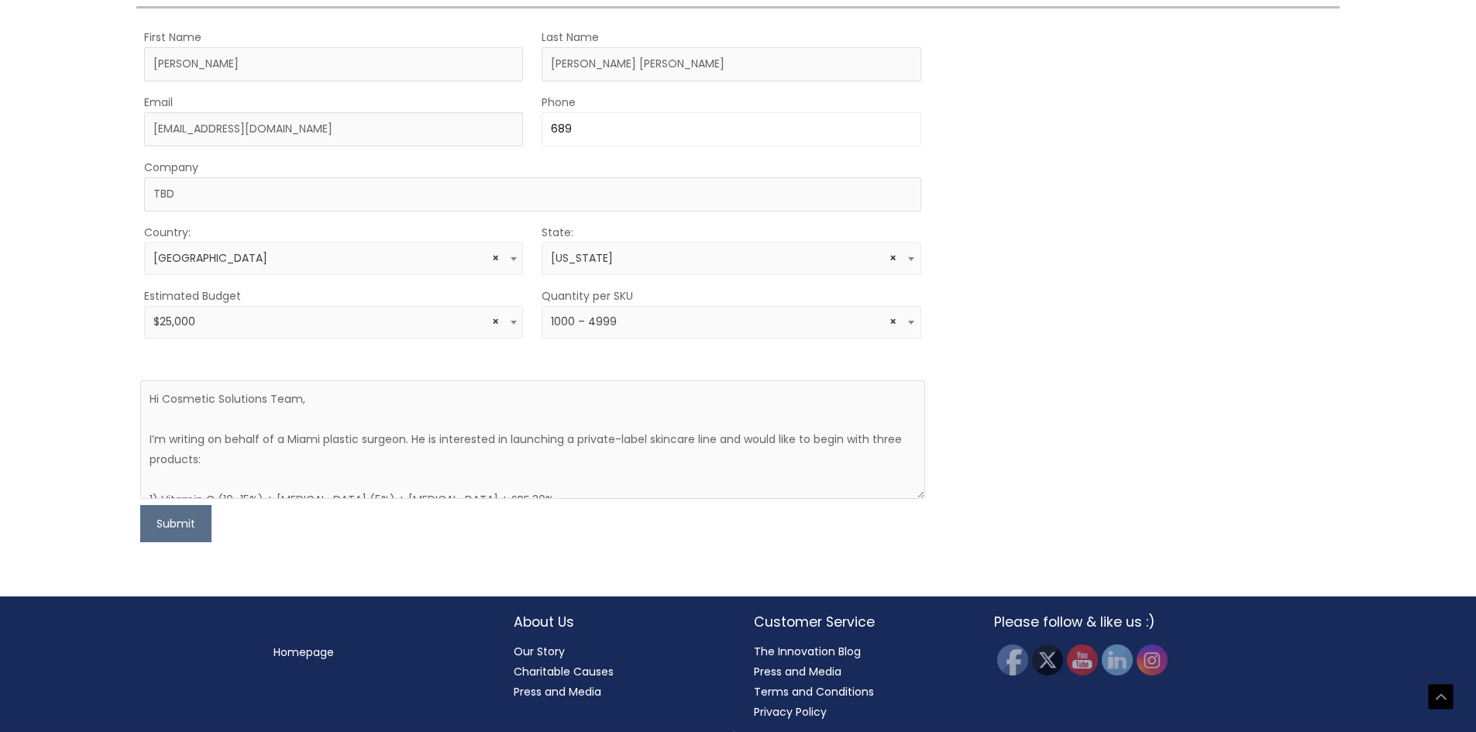
type input "689-236-0725"
click at [184, 528] on button "Submit" at bounding box center [175, 523] width 71 height 37
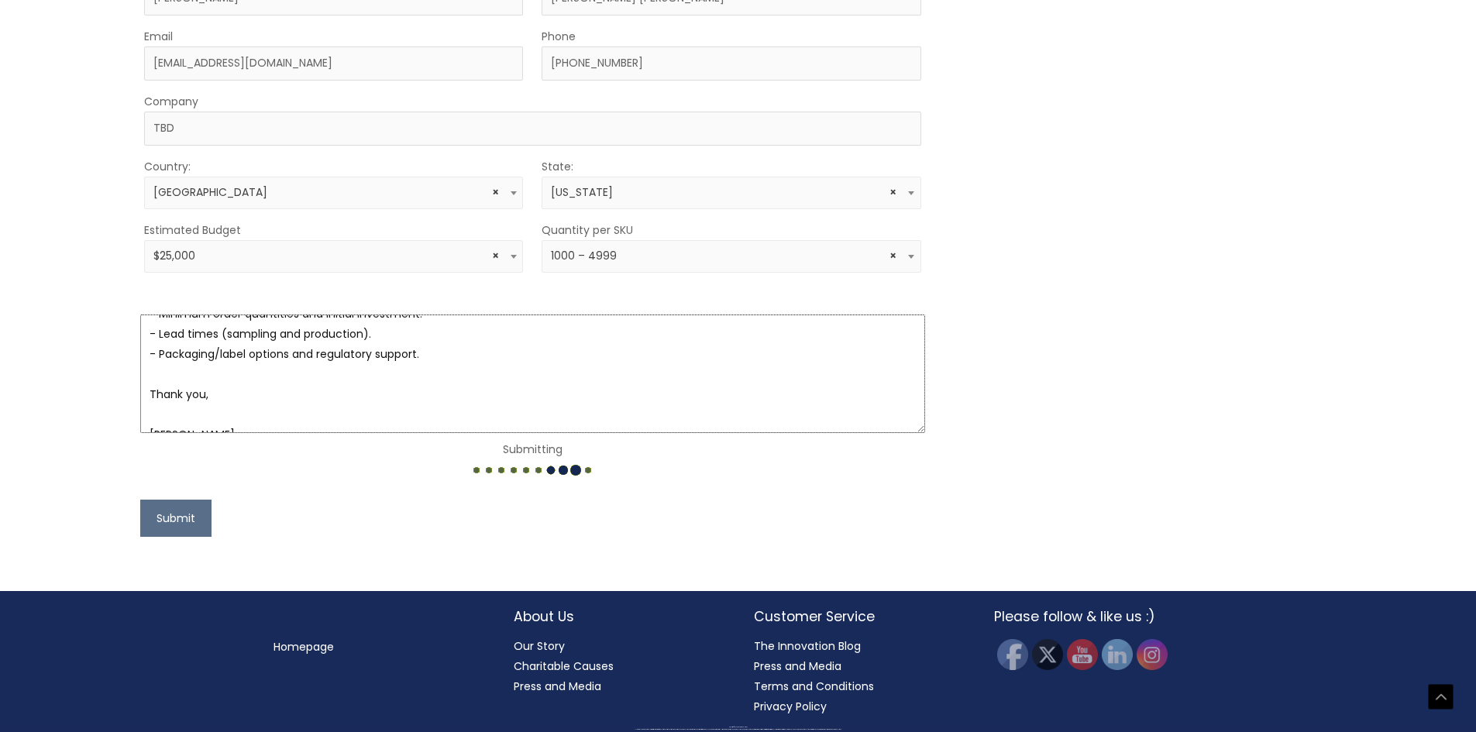
scroll to position [302, 0]
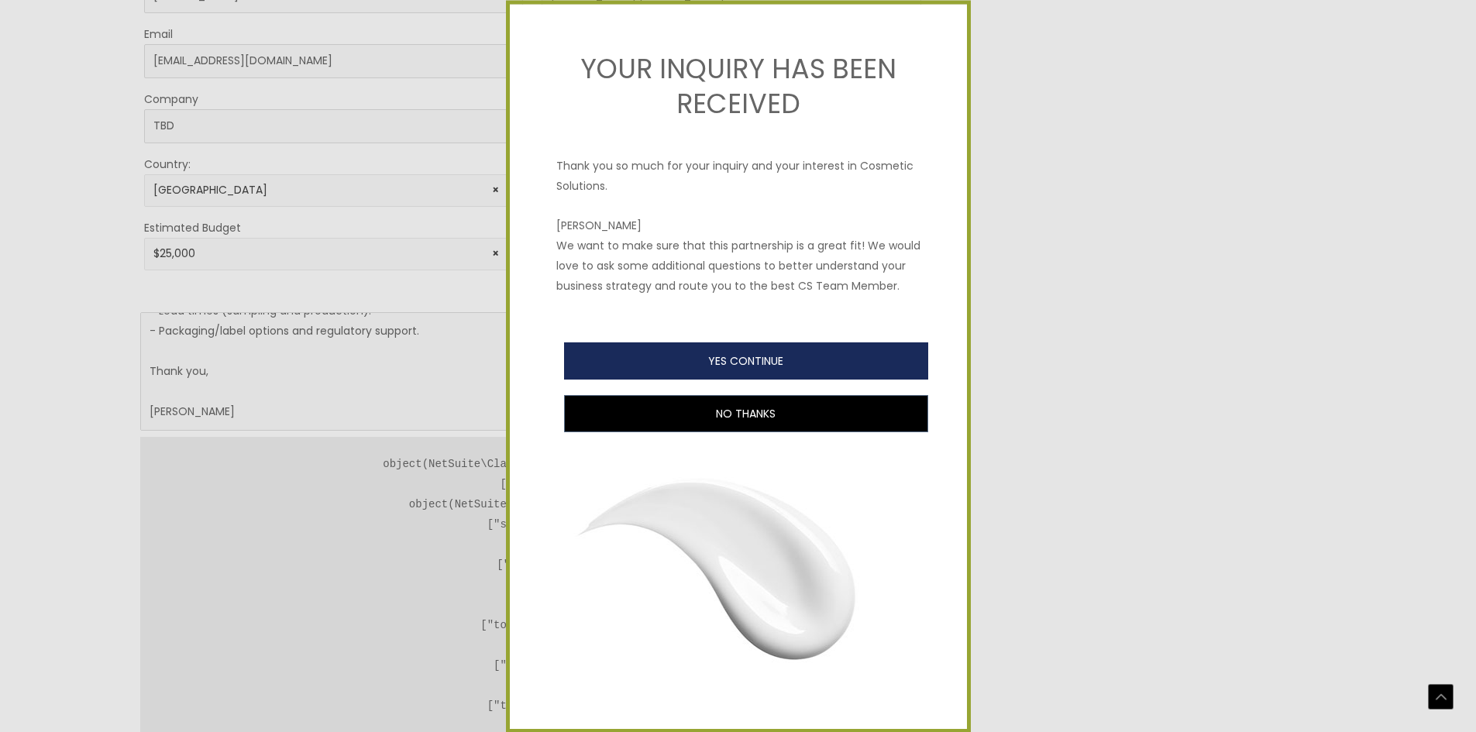
click at [803, 371] on button "YES CONTINUE" at bounding box center [746, 361] width 364 height 37
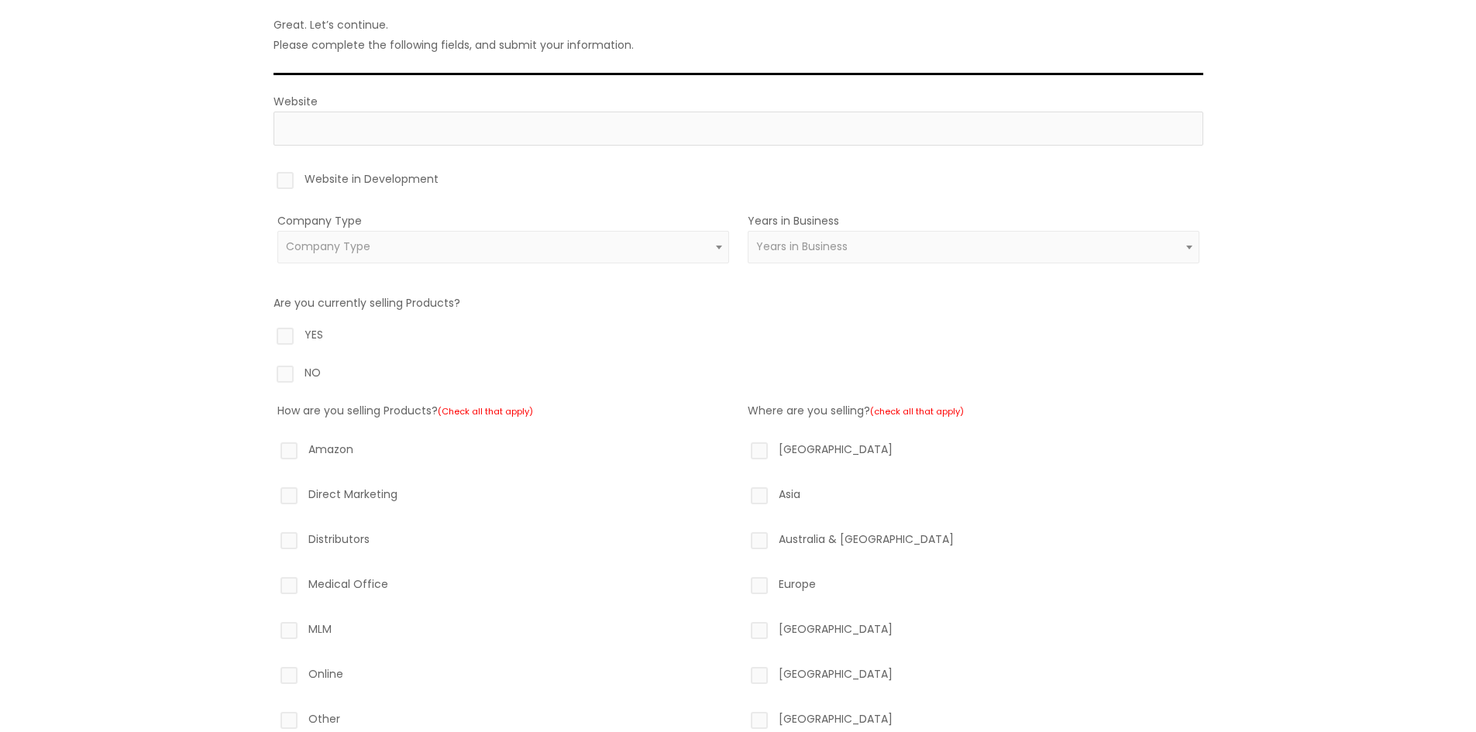
scroll to position [77, 0]
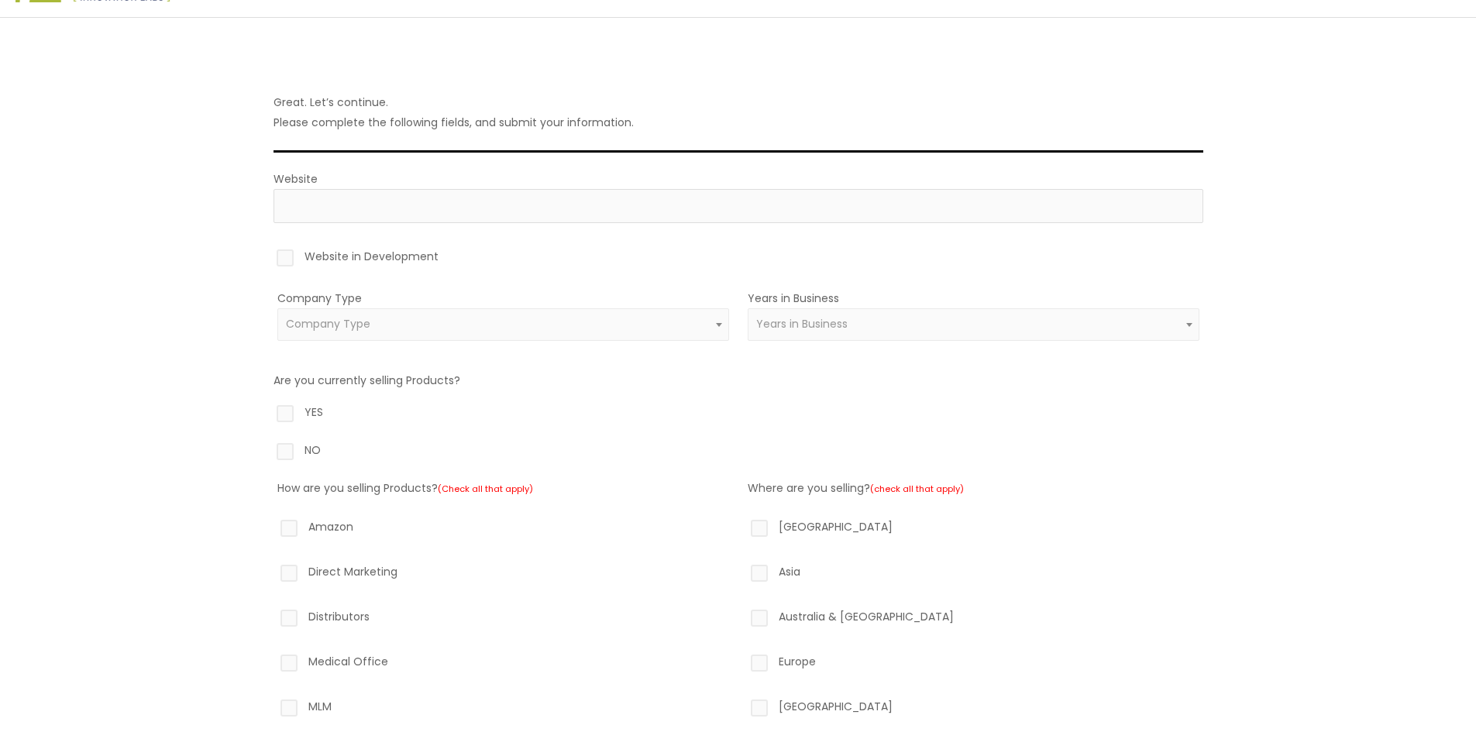
click at [280, 257] on label "Website in Development" at bounding box center [739, 259] width 930 height 26
click at [268, 257] on input "Website in Development" at bounding box center [263, 251] width 10 height 10
checkbox input "true"
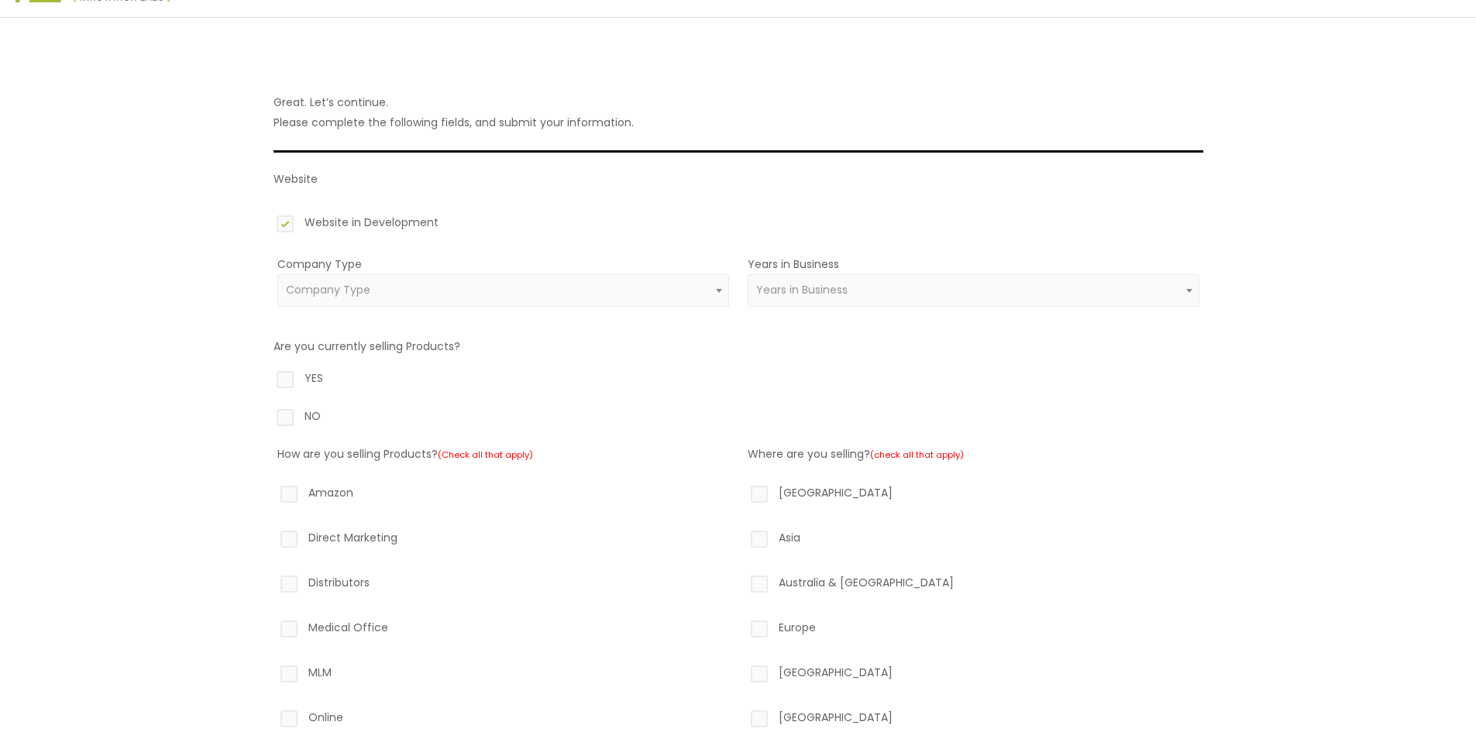
click at [288, 425] on label "NO" at bounding box center [739, 419] width 930 height 26
click at [268, 416] on input "NO" at bounding box center [263, 411] width 10 height 10
radio input "true"
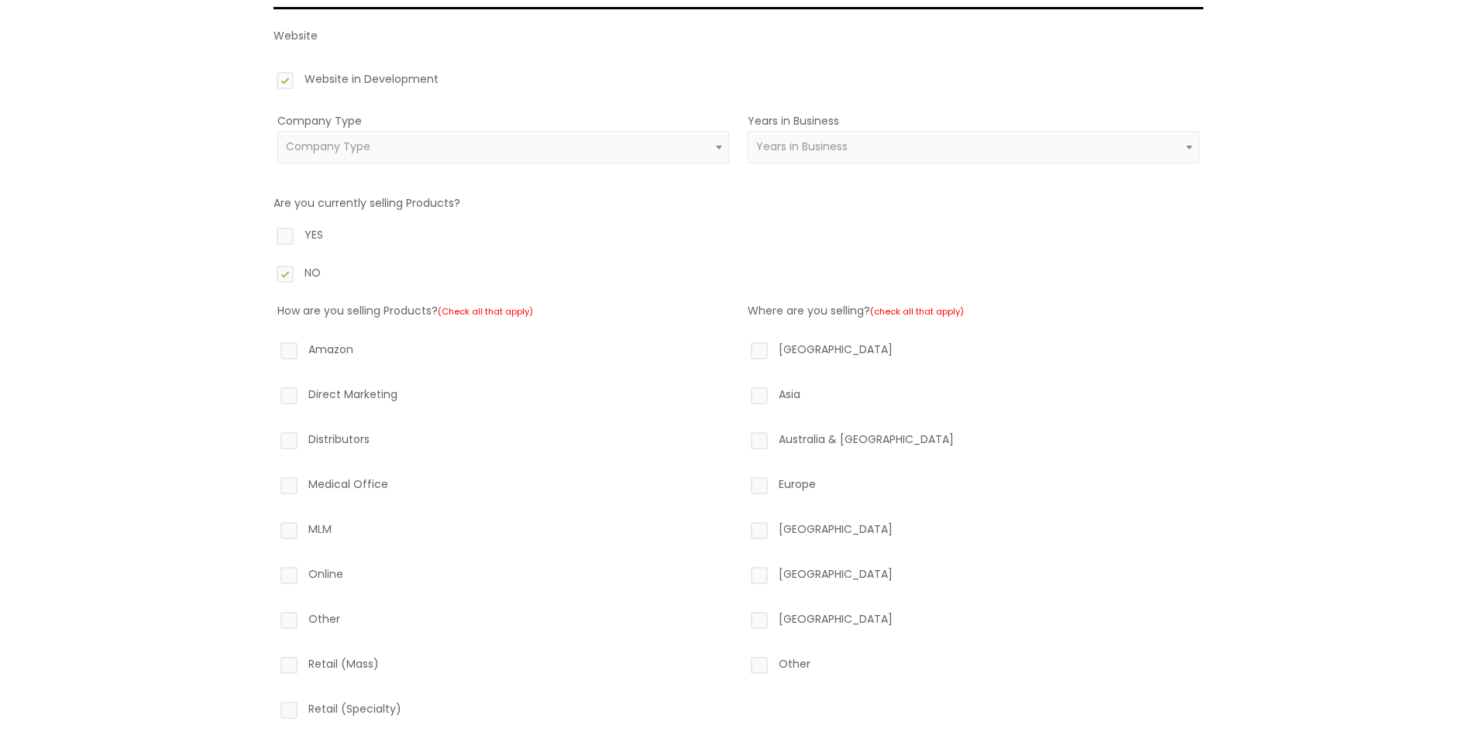
scroll to position [232, 0]
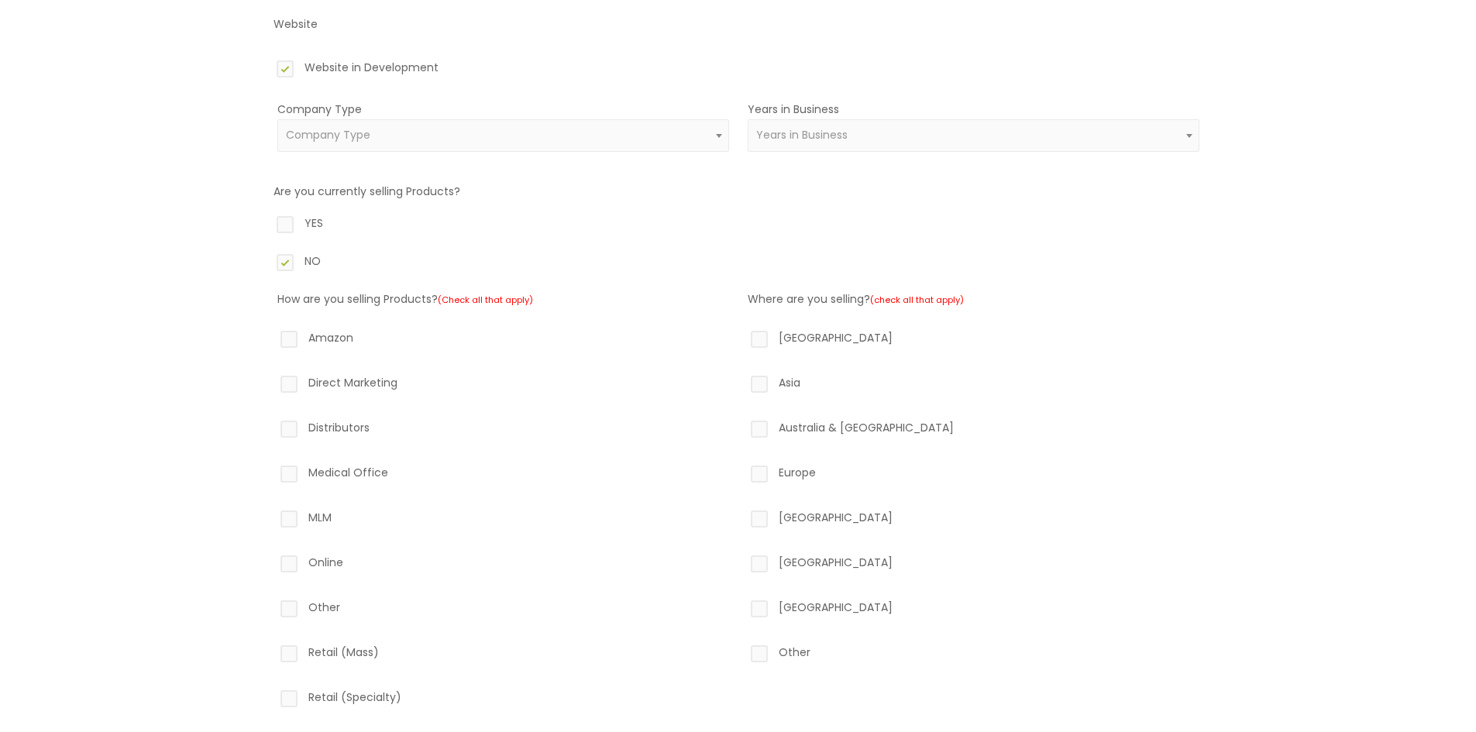
click at [284, 343] on label "Amazon" at bounding box center [503, 341] width 452 height 26
click at [272, 338] on input "Amazon" at bounding box center [267, 333] width 10 height 10
checkbox input "true"
click at [289, 387] on label "Direct Marketing" at bounding box center [503, 386] width 452 height 26
click at [272, 383] on input "Direct Marketing" at bounding box center [267, 378] width 10 height 10
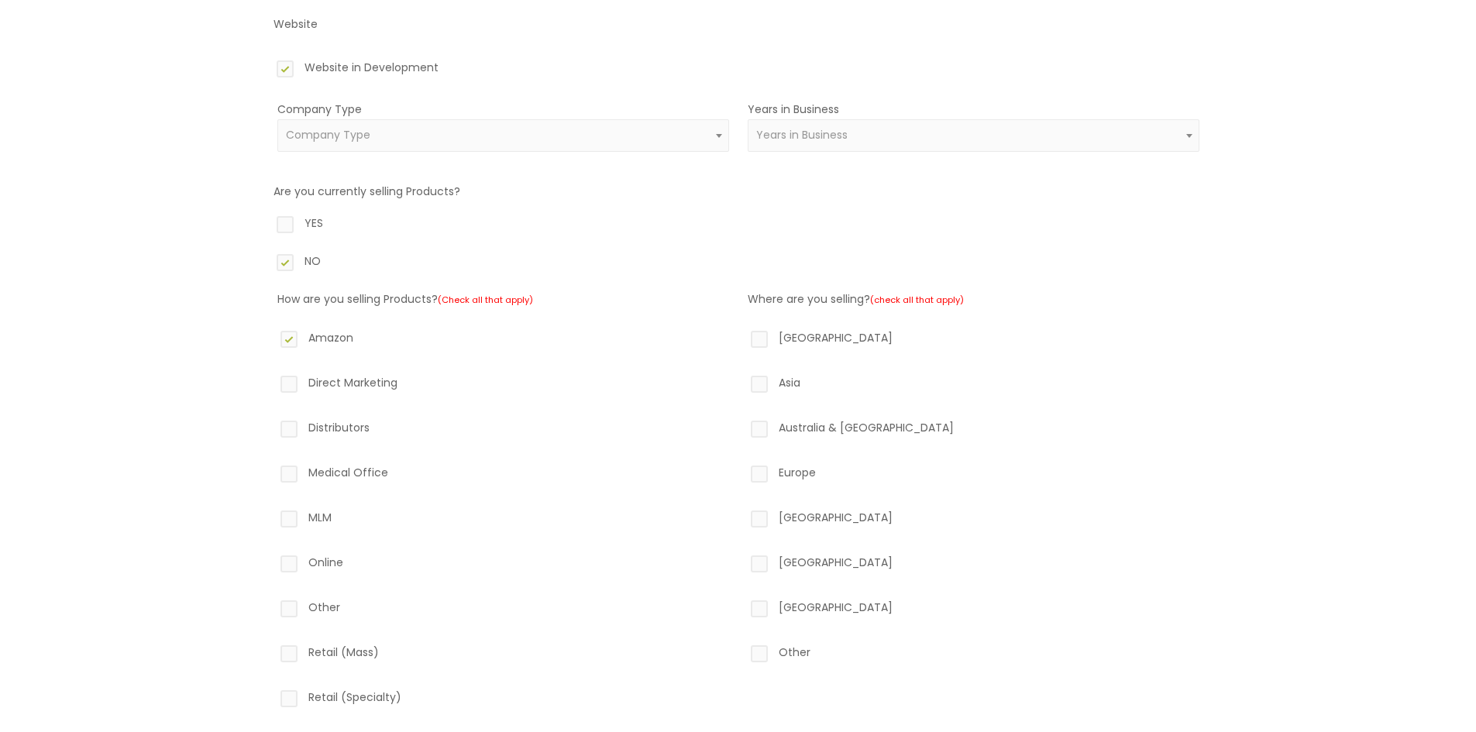
checkbox input "true"
click at [283, 470] on label "Medical Office" at bounding box center [503, 476] width 452 height 26
click at [272, 470] on input "Medical Office" at bounding box center [267, 468] width 10 height 10
checkbox input "true"
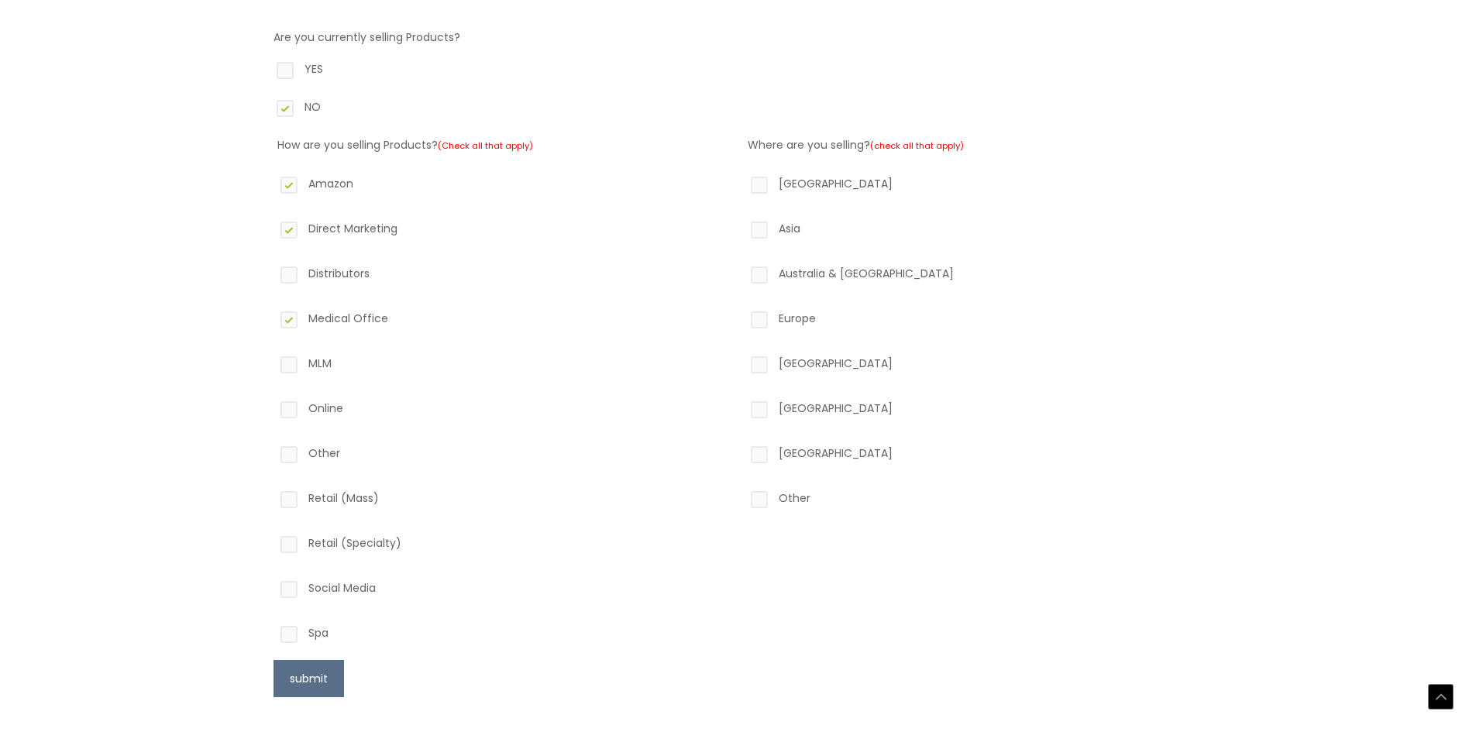
scroll to position [387, 0]
click at [760, 179] on label "North America" at bounding box center [974, 186] width 452 height 26
click at [742, 179] on input "North America" at bounding box center [737, 178] width 10 height 10
checkbox input "true"
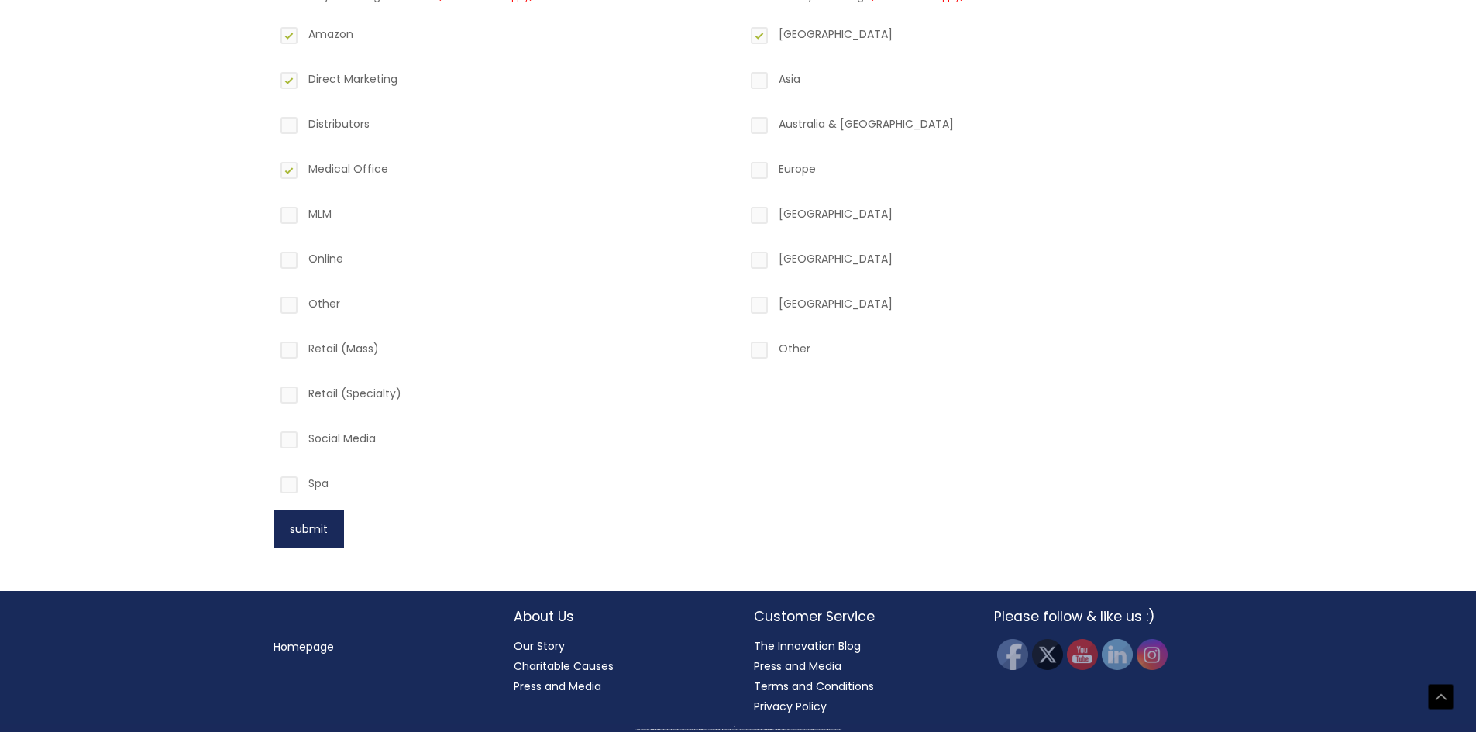
click at [339, 522] on button "submit" at bounding box center [309, 529] width 71 height 37
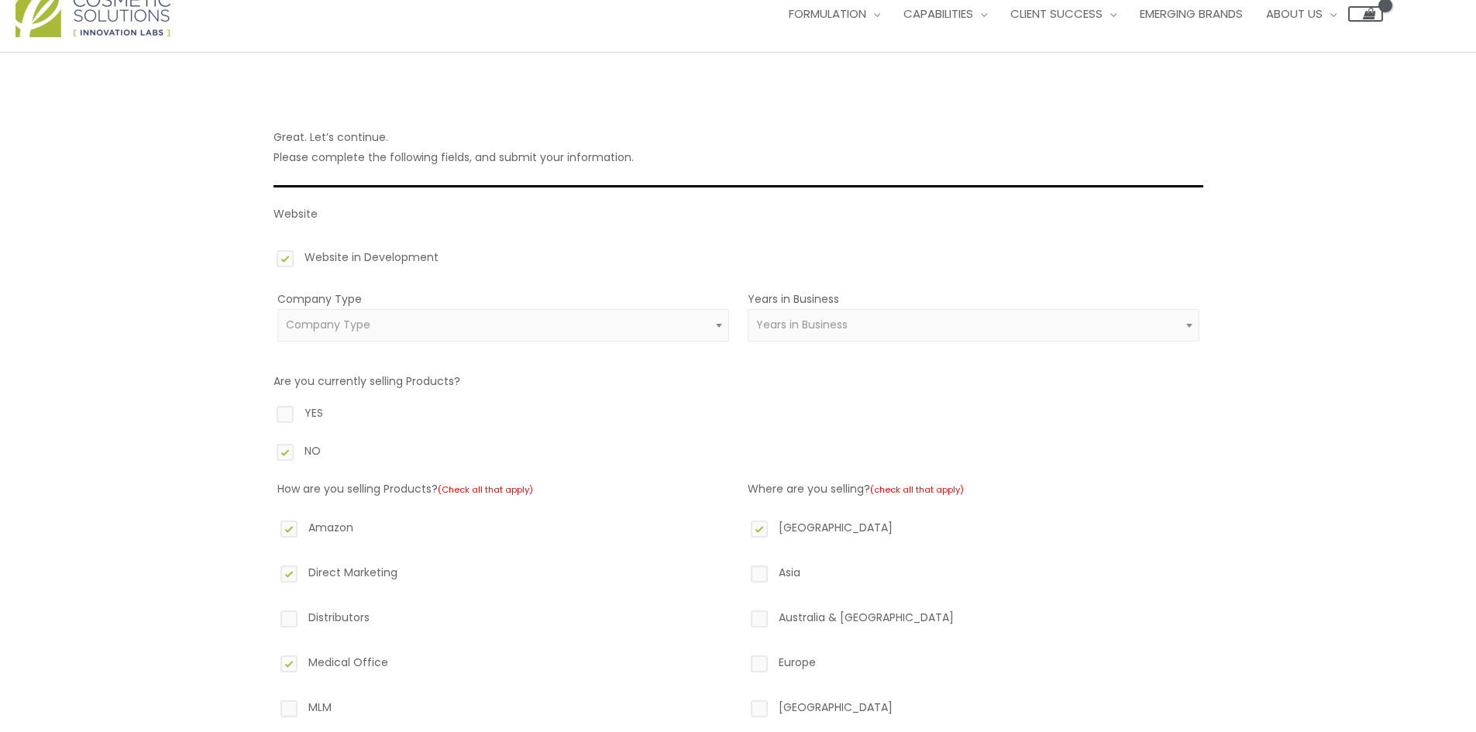
scroll to position [42, 0]
click at [578, 325] on span "Company Type" at bounding box center [503, 325] width 434 height 15
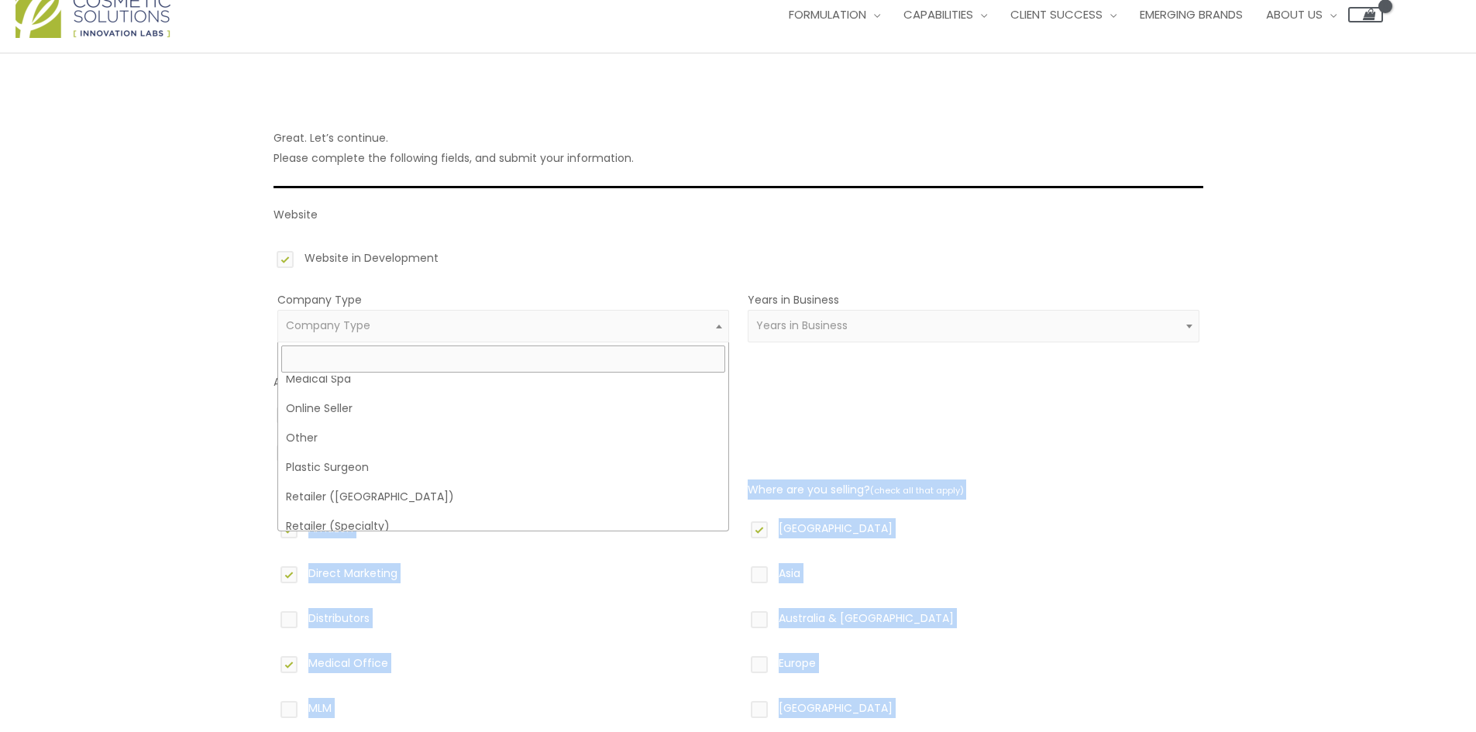
scroll to position [369, 0]
drag, startPoint x: 728, startPoint y: 399, endPoint x: 731, endPoint y: 487, distance: 88.4
click at [731, 487] on body "Skip to content Search... 1.888.883.0540 info@naturalskincare.com Contact Us Ma…" at bounding box center [738, 592] width 1476 height 1269
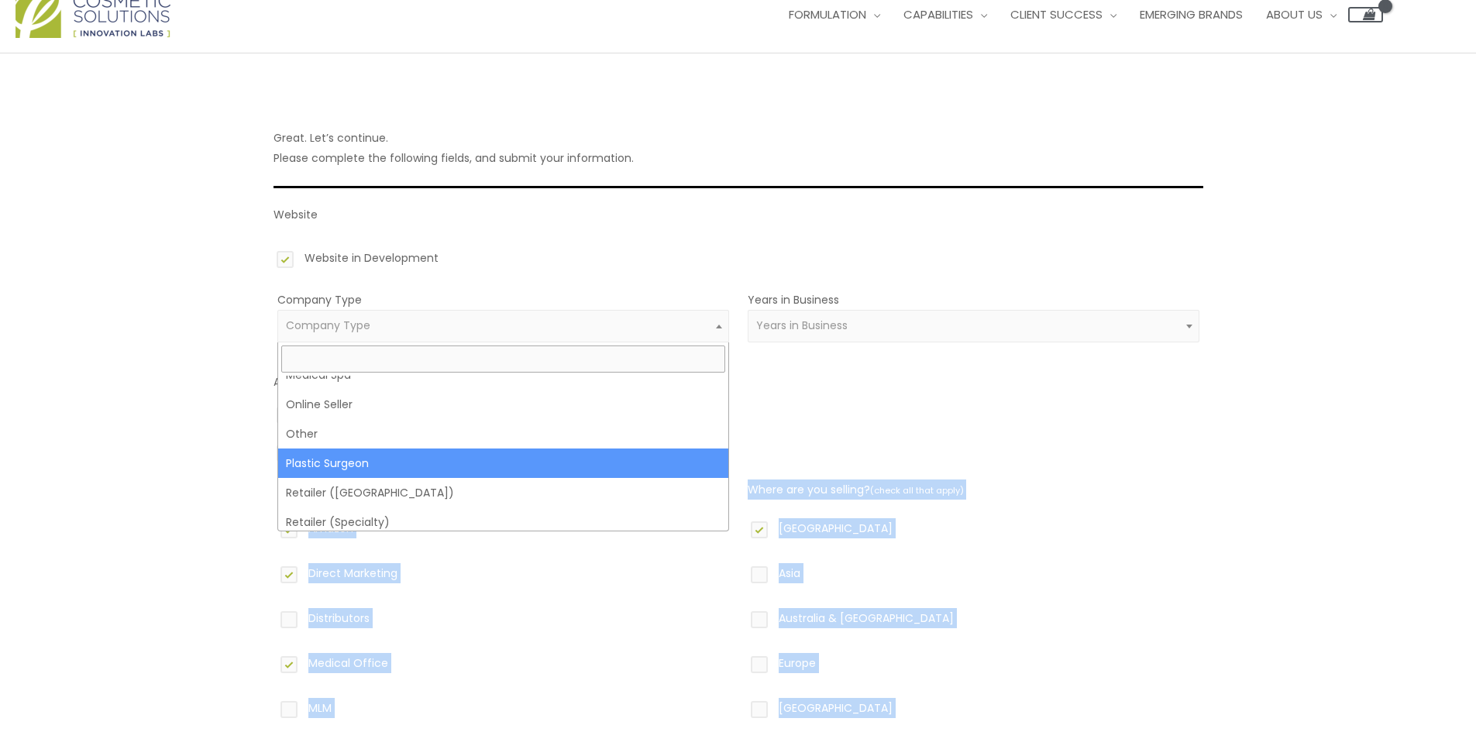
select select "16"
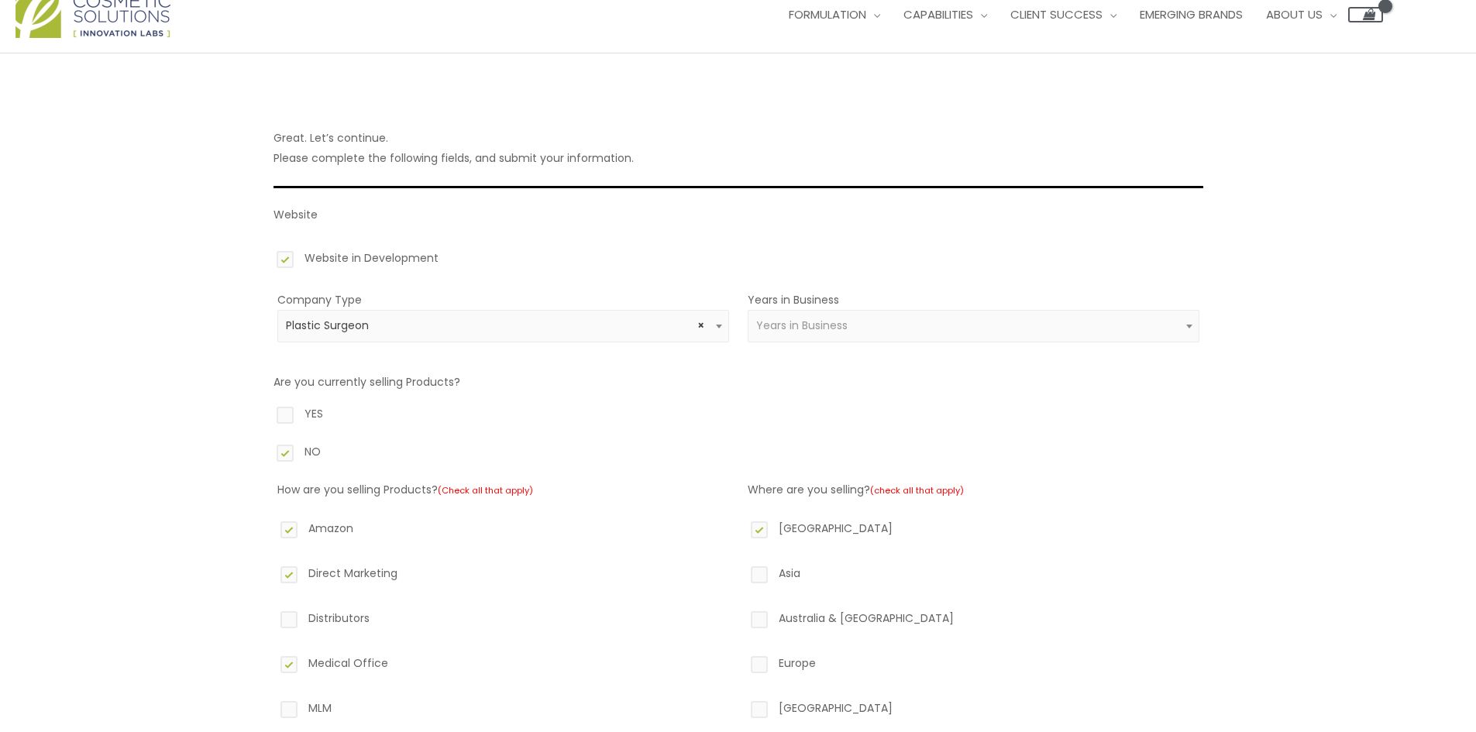
click at [887, 325] on span "Years in Business" at bounding box center [973, 325] width 434 height 15
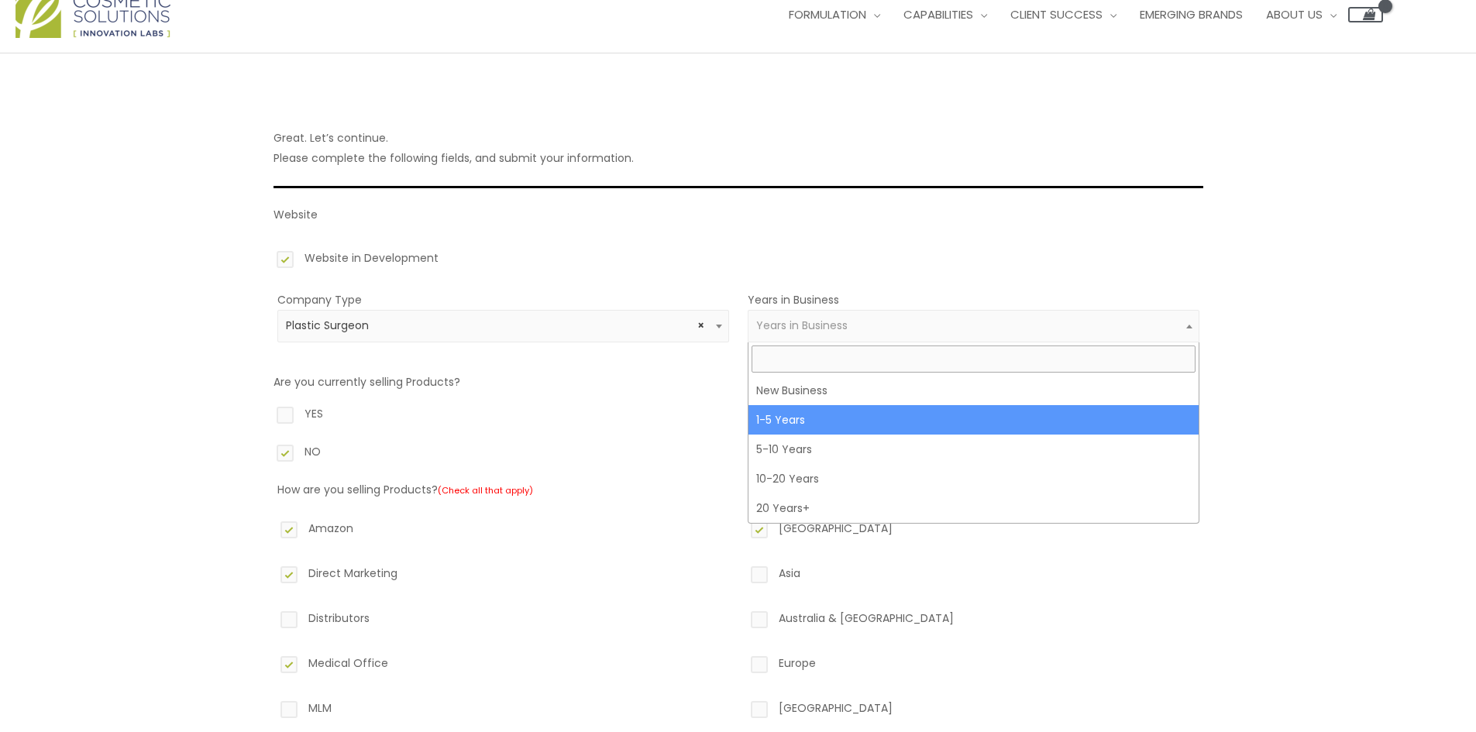
select select "2"
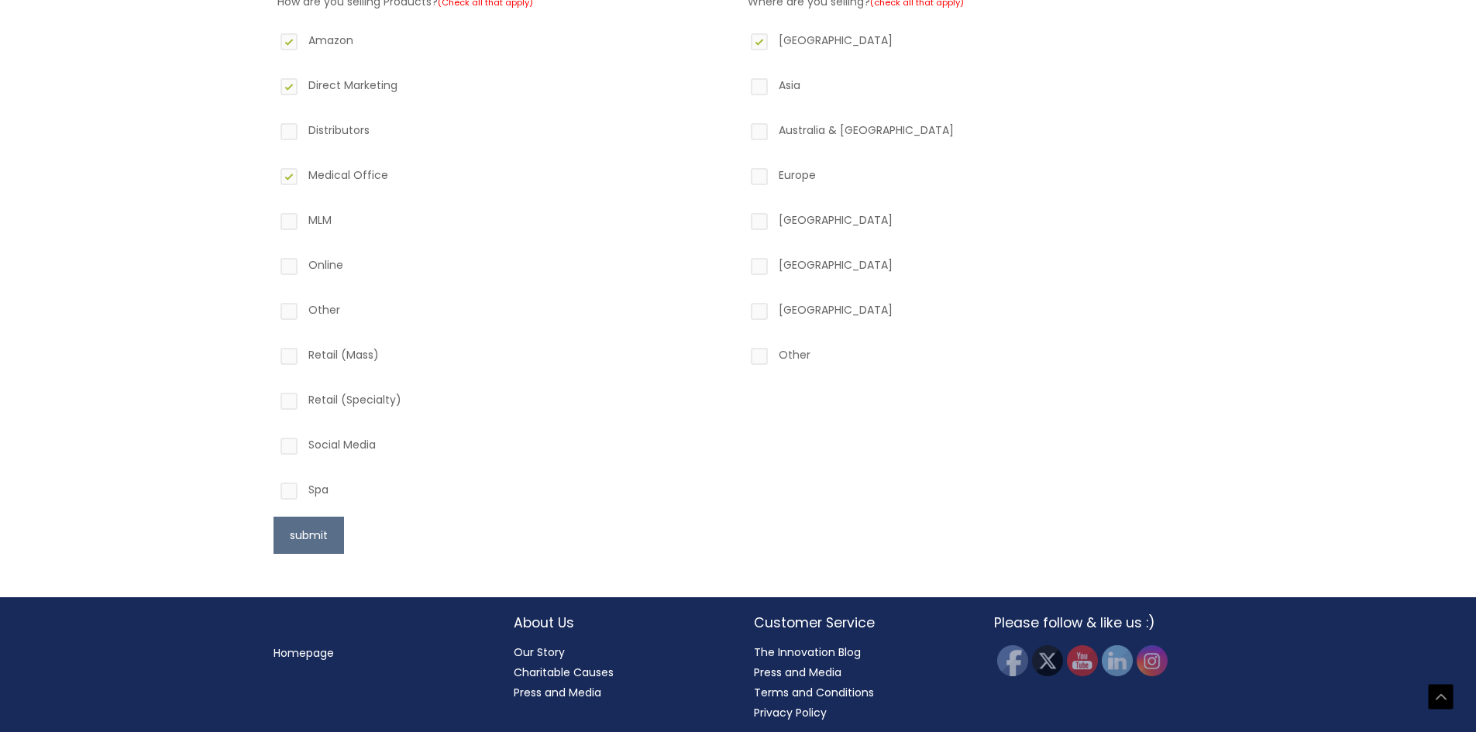
scroll to position [536, 0]
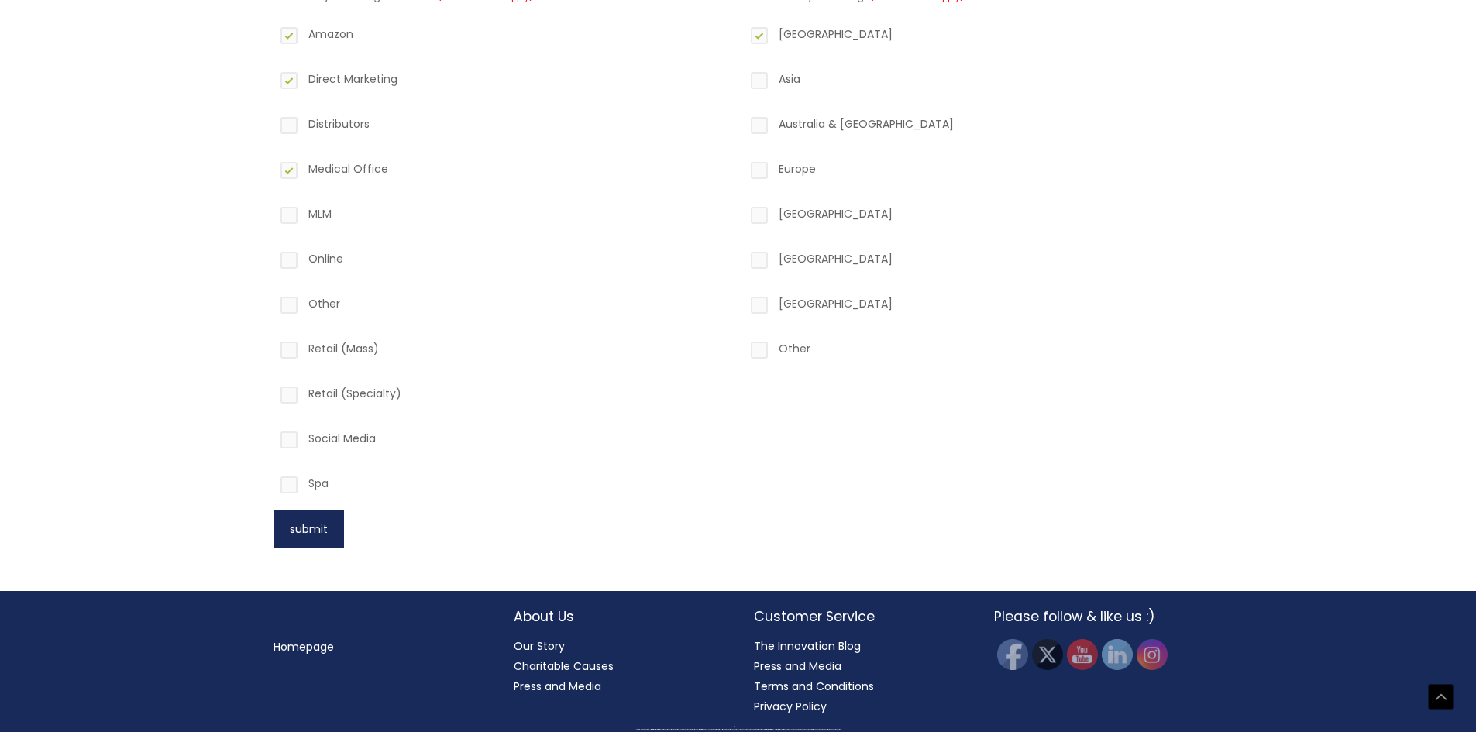
click at [312, 523] on button "submit" at bounding box center [309, 529] width 71 height 37
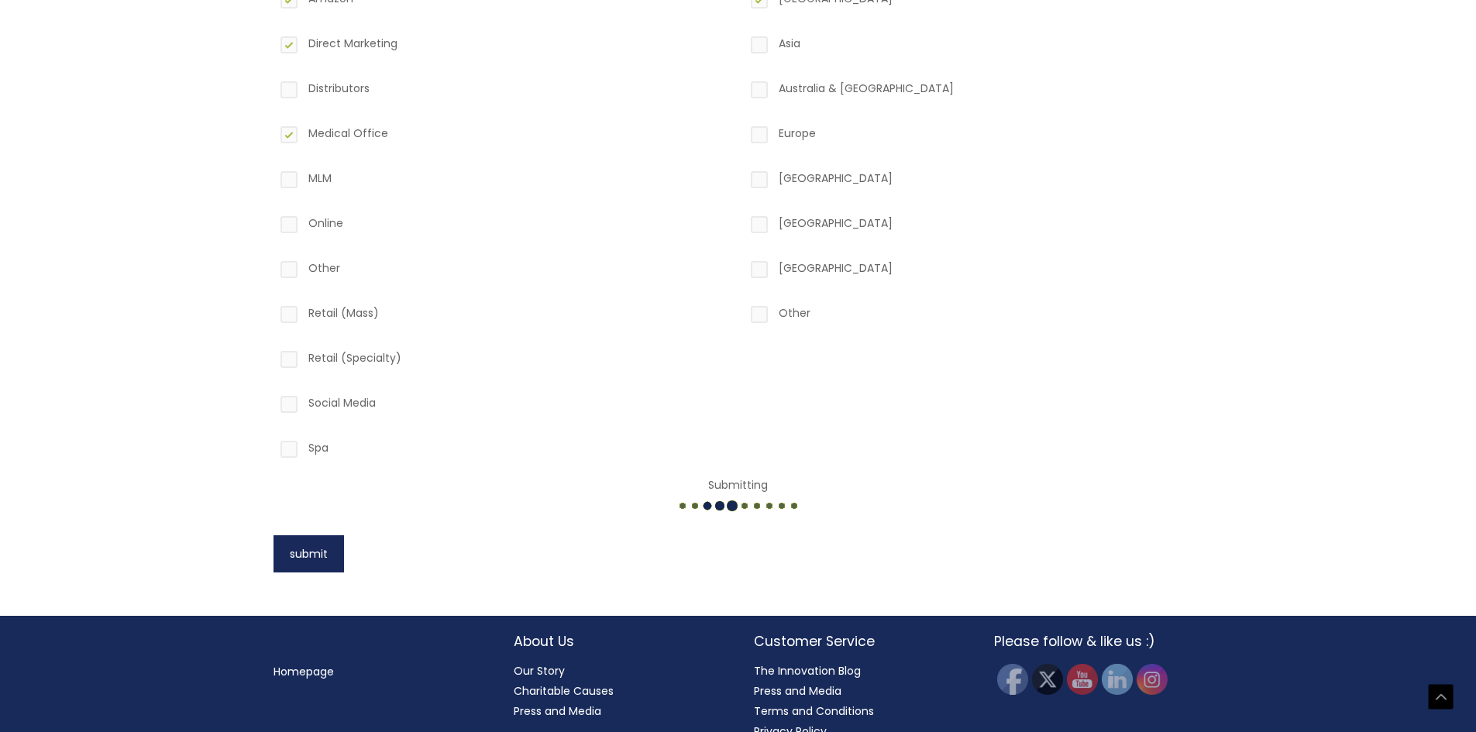
scroll to position [597, 0]
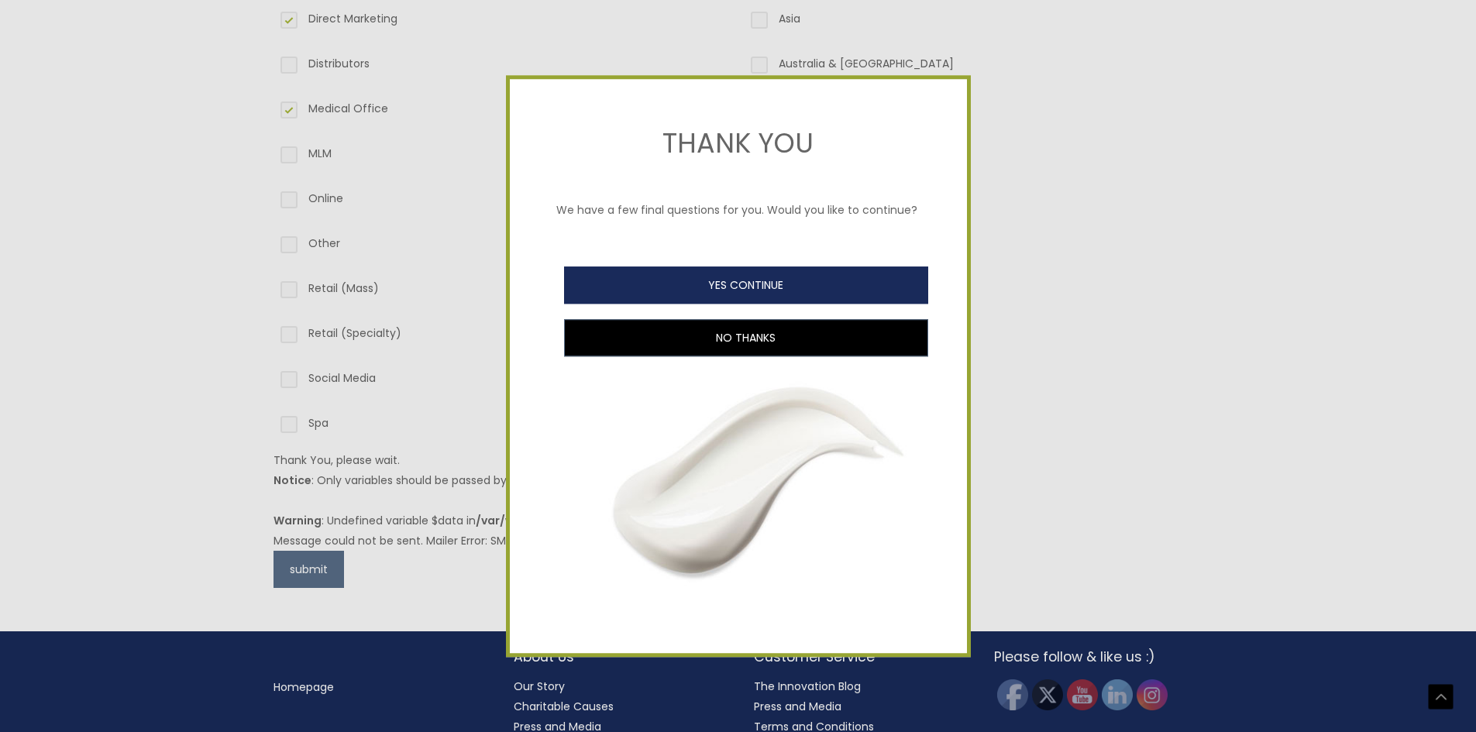
click at [642, 294] on button "YES CONTINUE" at bounding box center [746, 285] width 364 height 37
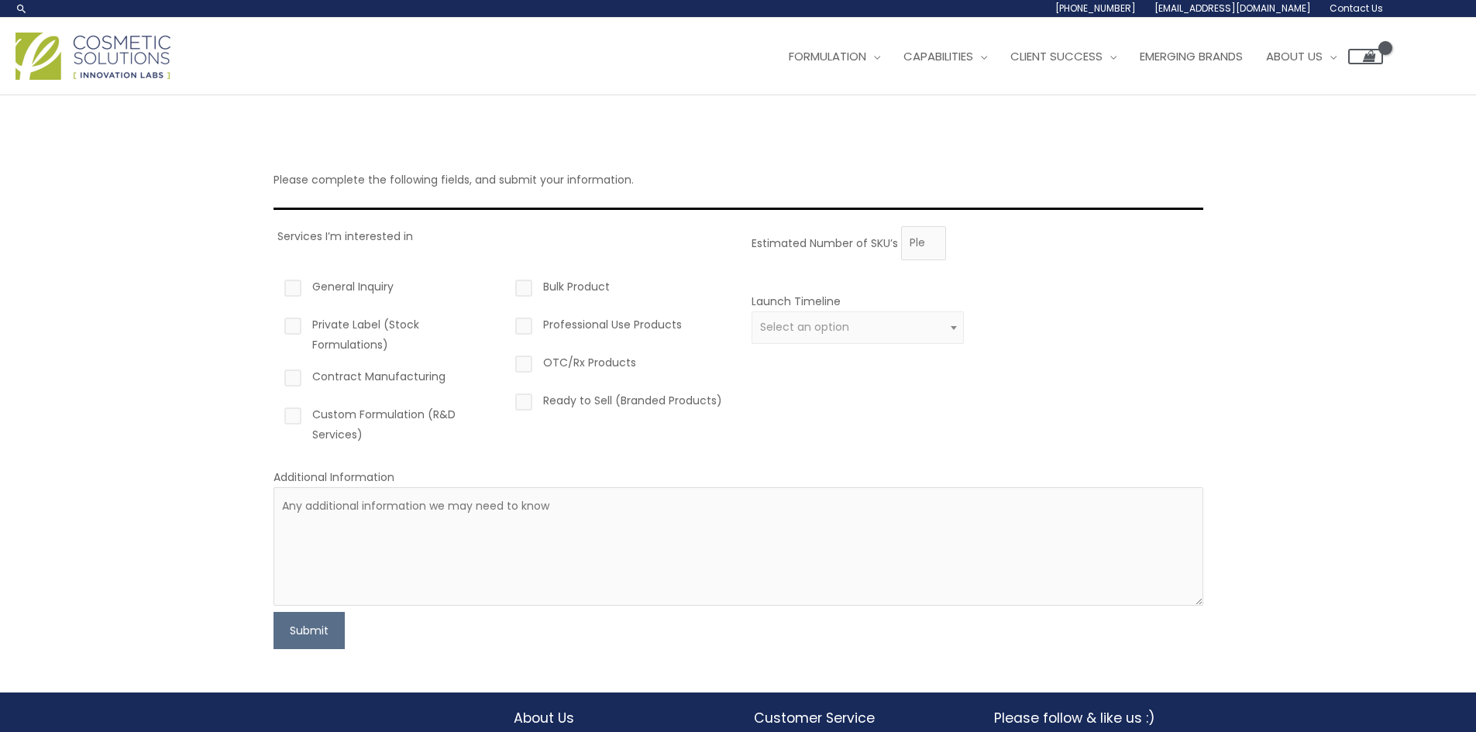
click at [296, 379] on label "Contract Manufacturing" at bounding box center [387, 380] width 213 height 26
click at [276, 377] on input "Contract Manufacturing" at bounding box center [271, 372] width 10 height 10
checkbox input "true"
click at [291, 289] on label "General Inquiry" at bounding box center [387, 290] width 213 height 26
click at [276, 287] on input "General Inquiry" at bounding box center [271, 282] width 10 height 10
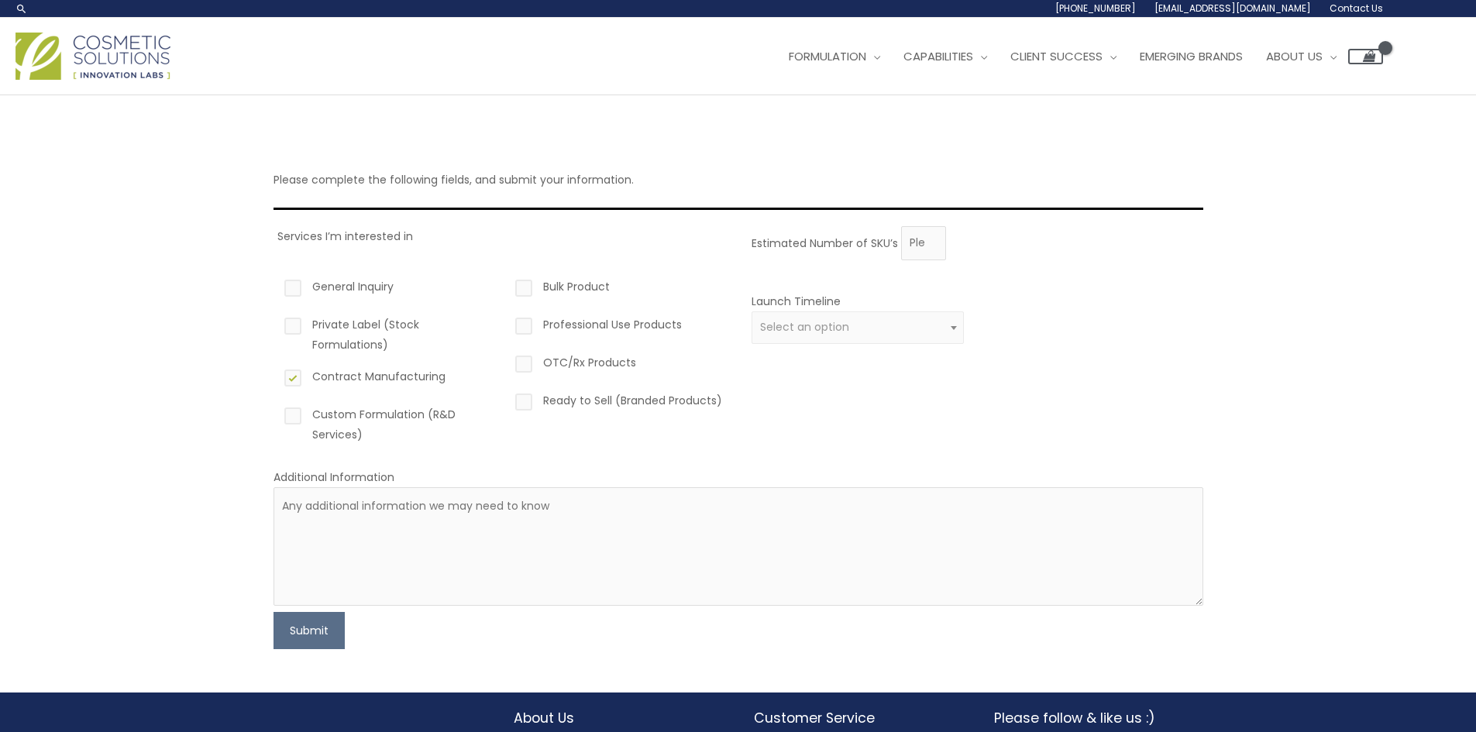
checkbox input "true"
click at [295, 322] on label "Private Label (Stock Formulations)" at bounding box center [387, 335] width 213 height 40
click at [276, 322] on input "Private Label (Stock Formulations)" at bounding box center [271, 320] width 10 height 10
checkbox input "true"
click at [517, 286] on label "Bulk Product" at bounding box center [618, 290] width 213 height 26
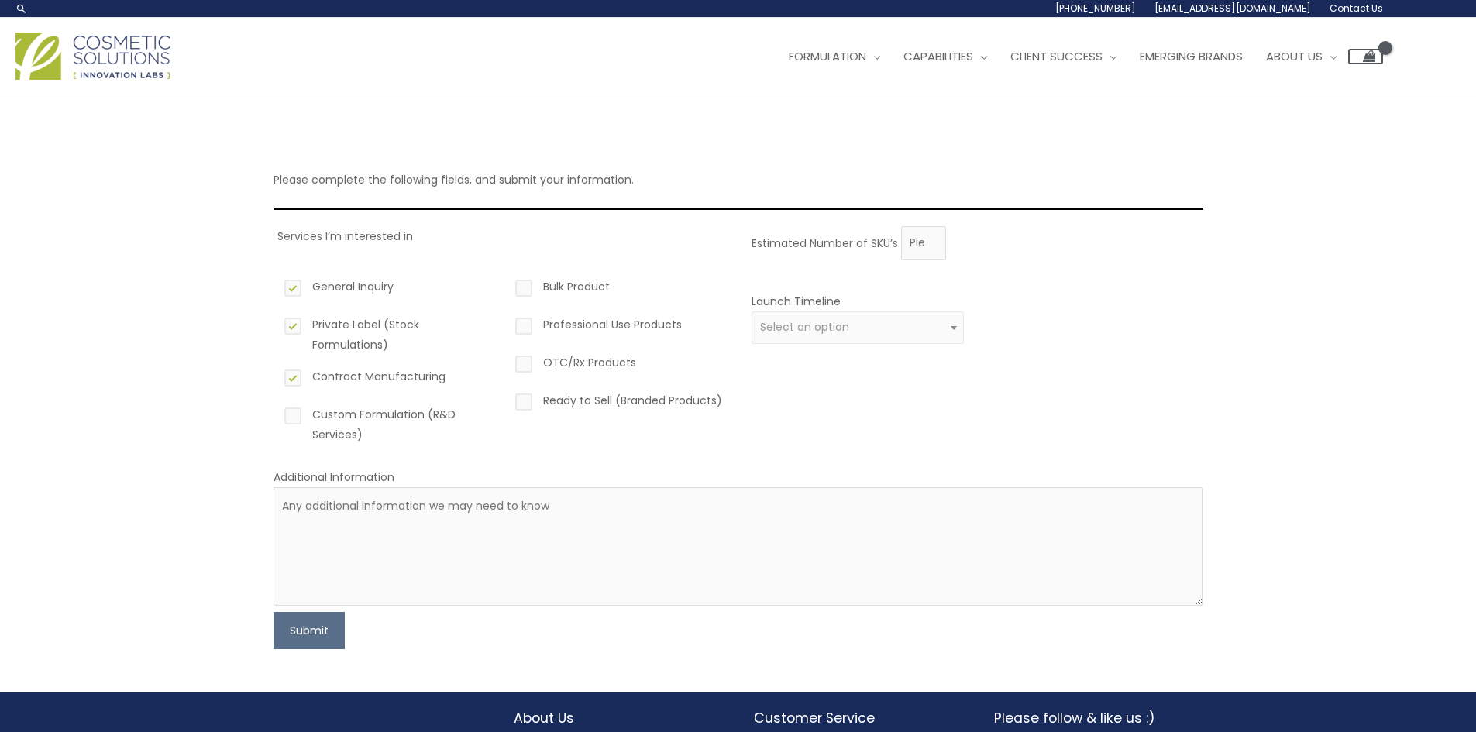
click at [507, 286] on input "Bulk Product" at bounding box center [502, 282] width 10 height 10
checkbox input "true"
click at [318, 632] on button "Submit" at bounding box center [309, 630] width 71 height 37
click at [935, 239] on input "1" at bounding box center [923, 243] width 45 height 34
click at [933, 239] on input "2" at bounding box center [923, 243] width 45 height 34
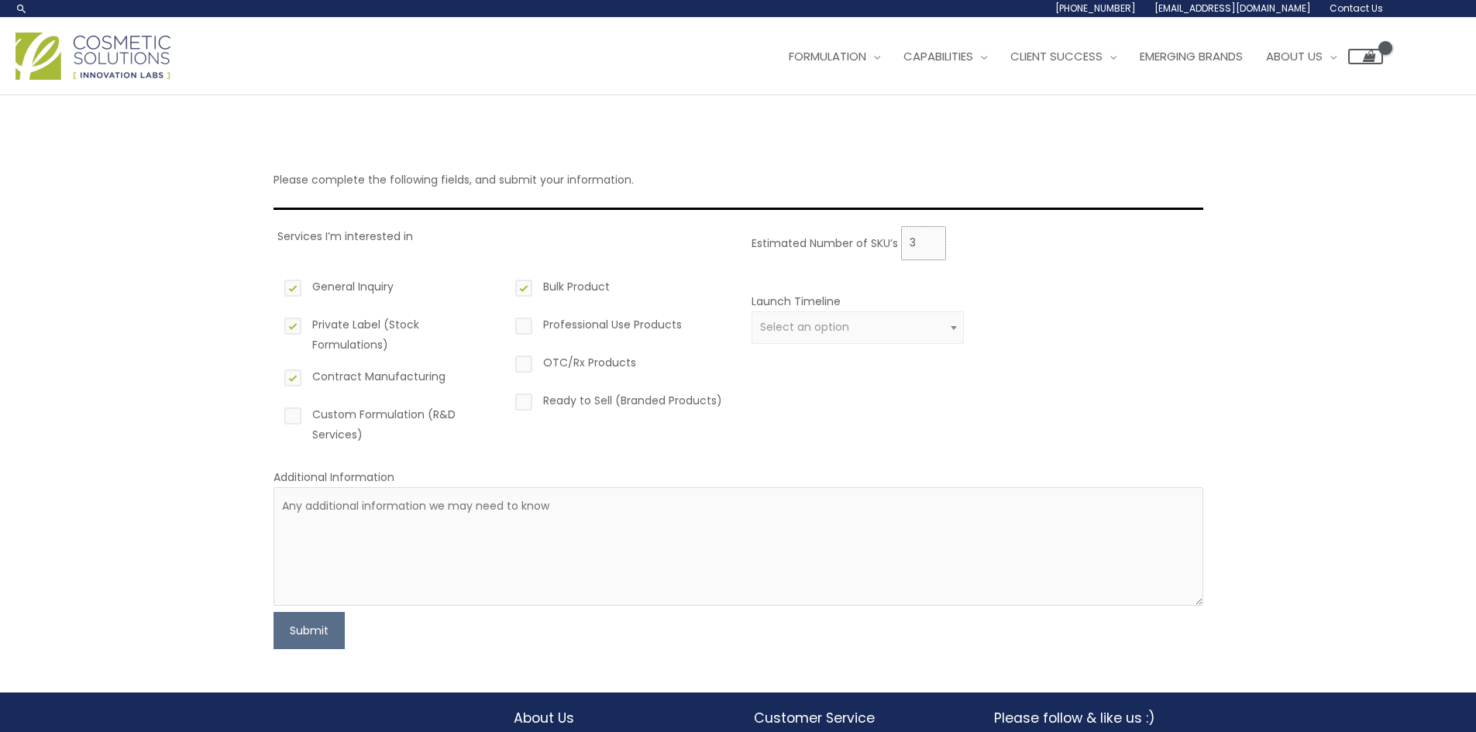
type input "3"
click at [933, 239] on input "3" at bounding box center [923, 243] width 45 height 34
click at [332, 632] on button "Submit" at bounding box center [309, 630] width 71 height 37
click at [997, 306] on div at bounding box center [1089, 326] width 213 height 71
click at [945, 325] on span at bounding box center [954, 328] width 19 height 20
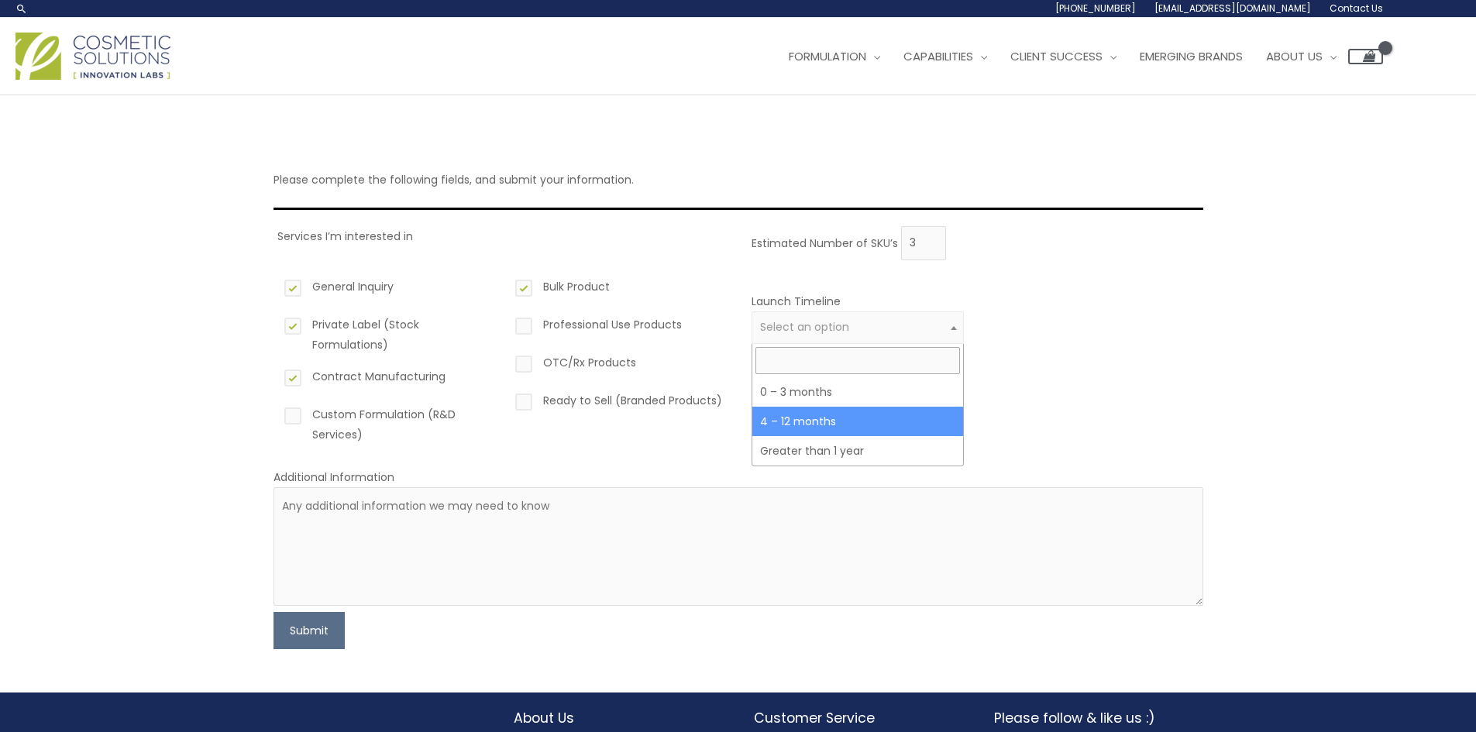
select select "3"
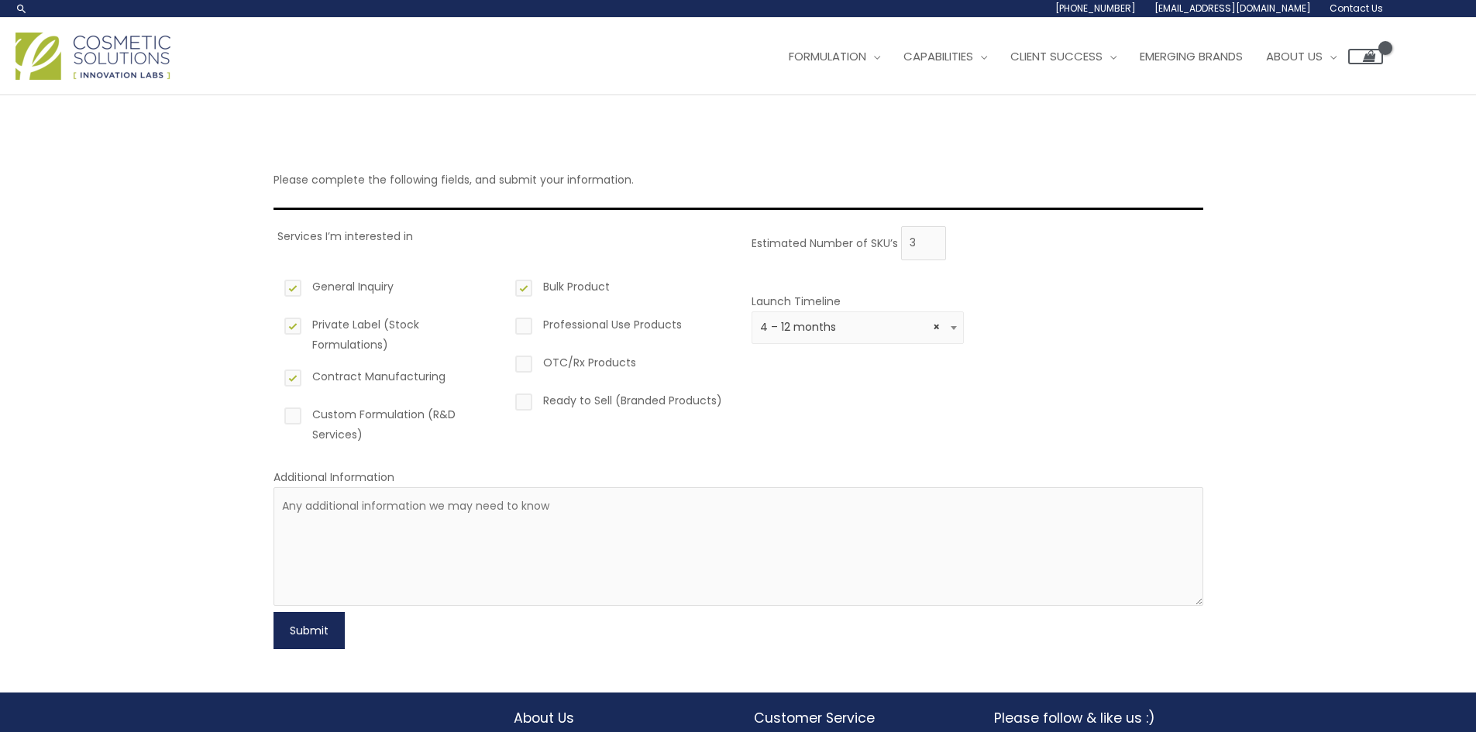
click at [302, 632] on button "Submit" at bounding box center [309, 630] width 71 height 37
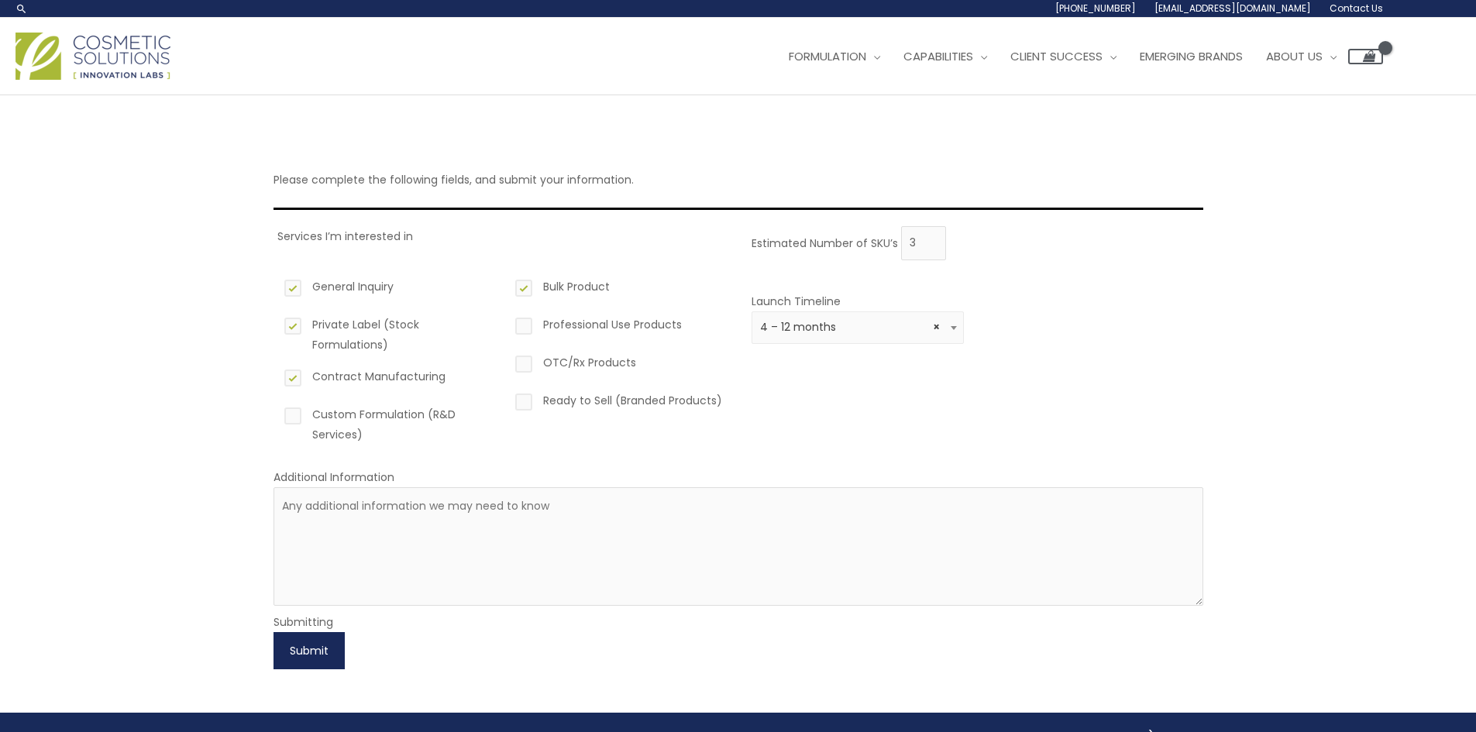
click at [327, 645] on button "Submit" at bounding box center [309, 650] width 71 height 37
click at [325, 550] on textarea at bounding box center [739, 546] width 930 height 119
click at [309, 659] on button "Submit" at bounding box center [309, 650] width 71 height 37
click at [349, 554] on textarea at bounding box center [739, 546] width 930 height 119
type textarea "N/A"
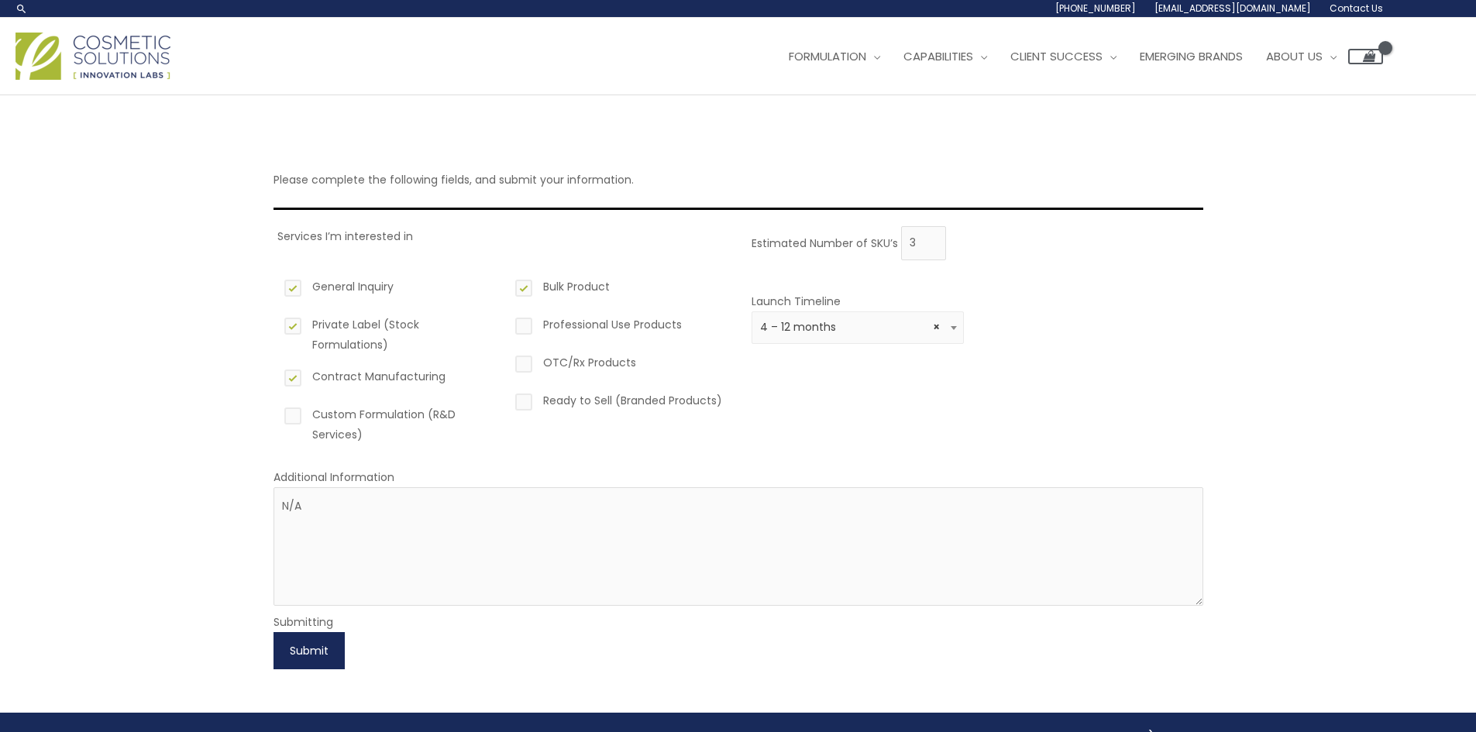
click at [305, 659] on button "Submit" at bounding box center [309, 650] width 71 height 37
click at [296, 654] on button "Submit" at bounding box center [309, 650] width 71 height 37
click at [335, 655] on button "Submit" at bounding box center [309, 650] width 71 height 37
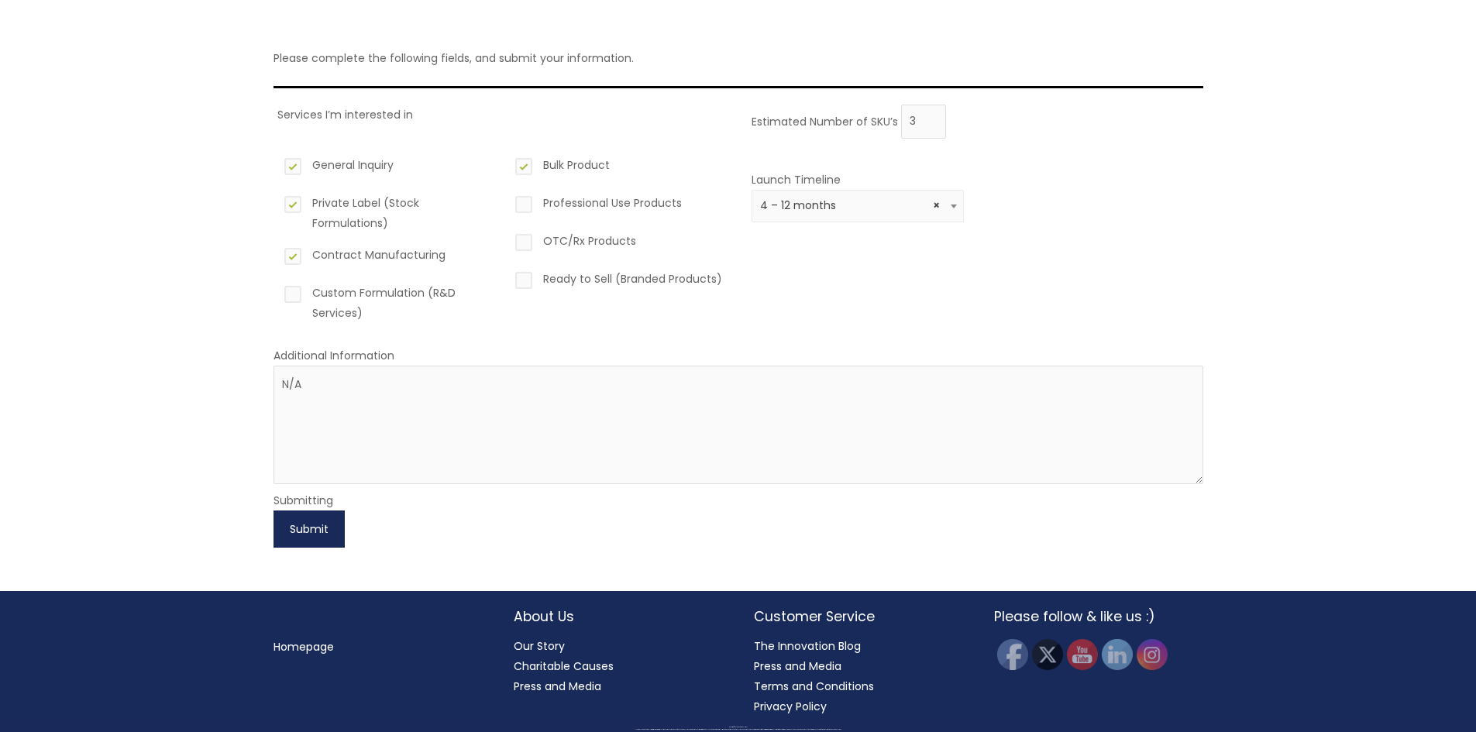
click at [307, 542] on button "Submit" at bounding box center [309, 529] width 71 height 37
click at [314, 527] on button "Submit" at bounding box center [309, 529] width 71 height 37
